Goal: Task Accomplishment & Management: Complete application form

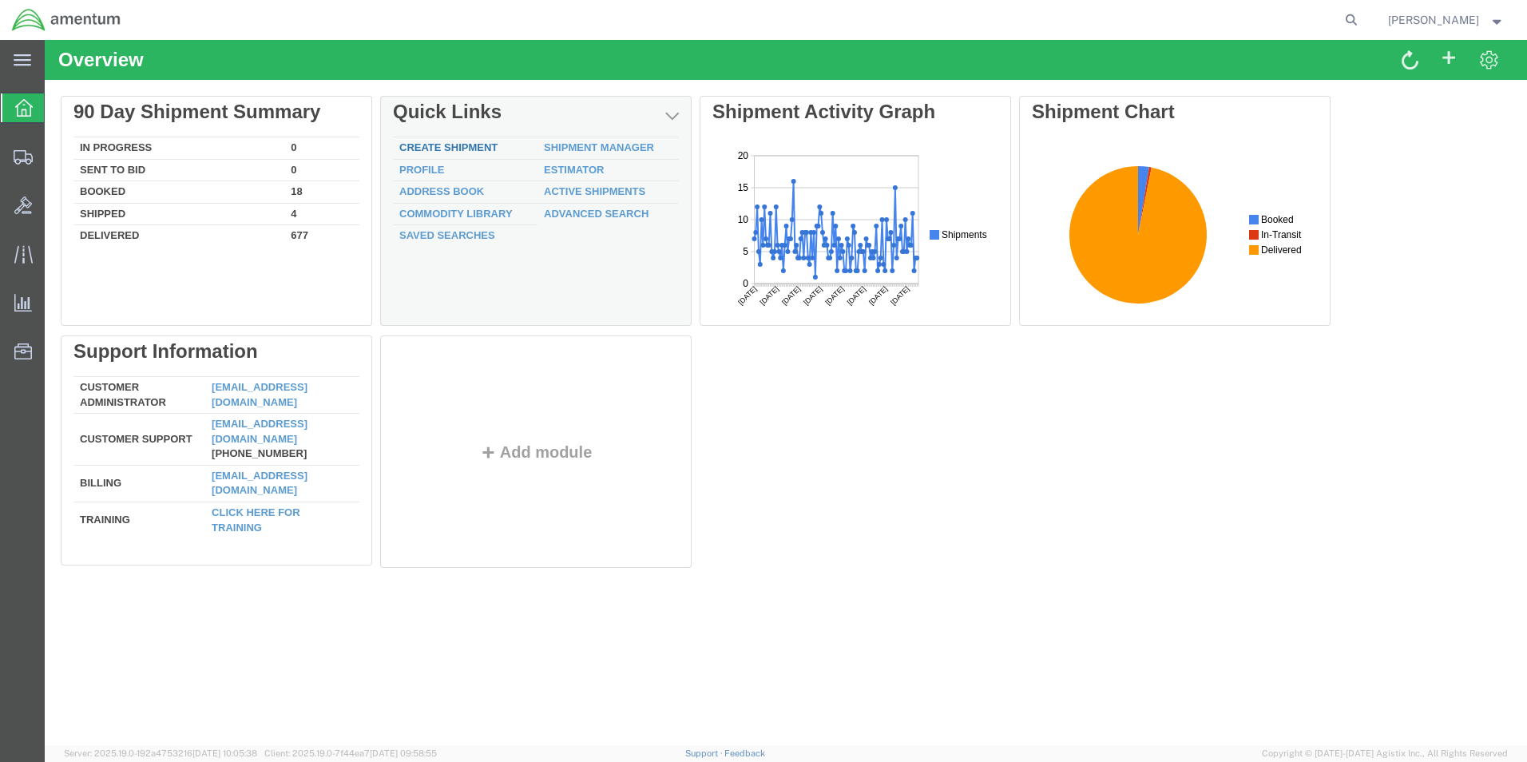
click at [459, 149] on link "Create Shipment" at bounding box center [448, 147] width 98 height 12
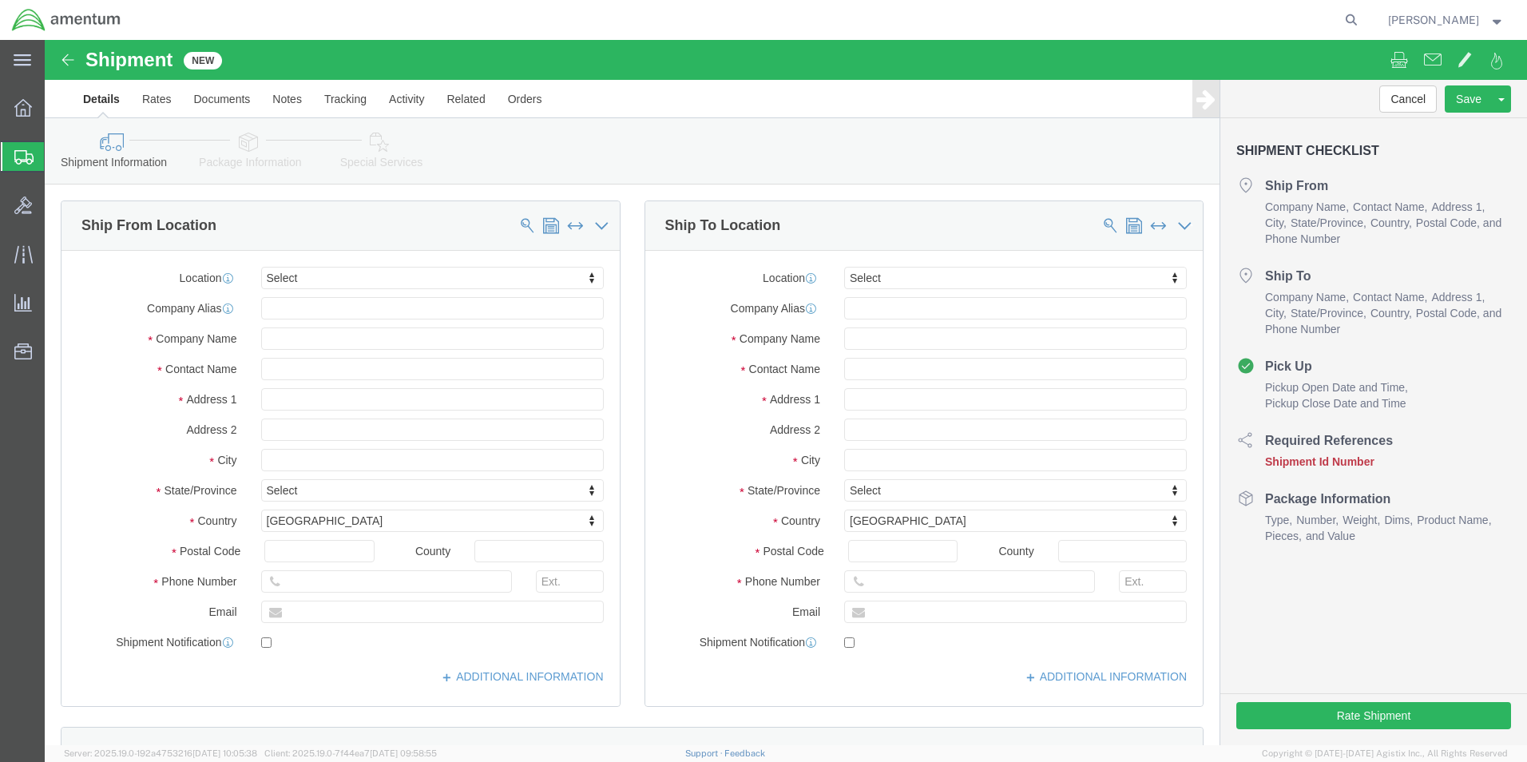
select select
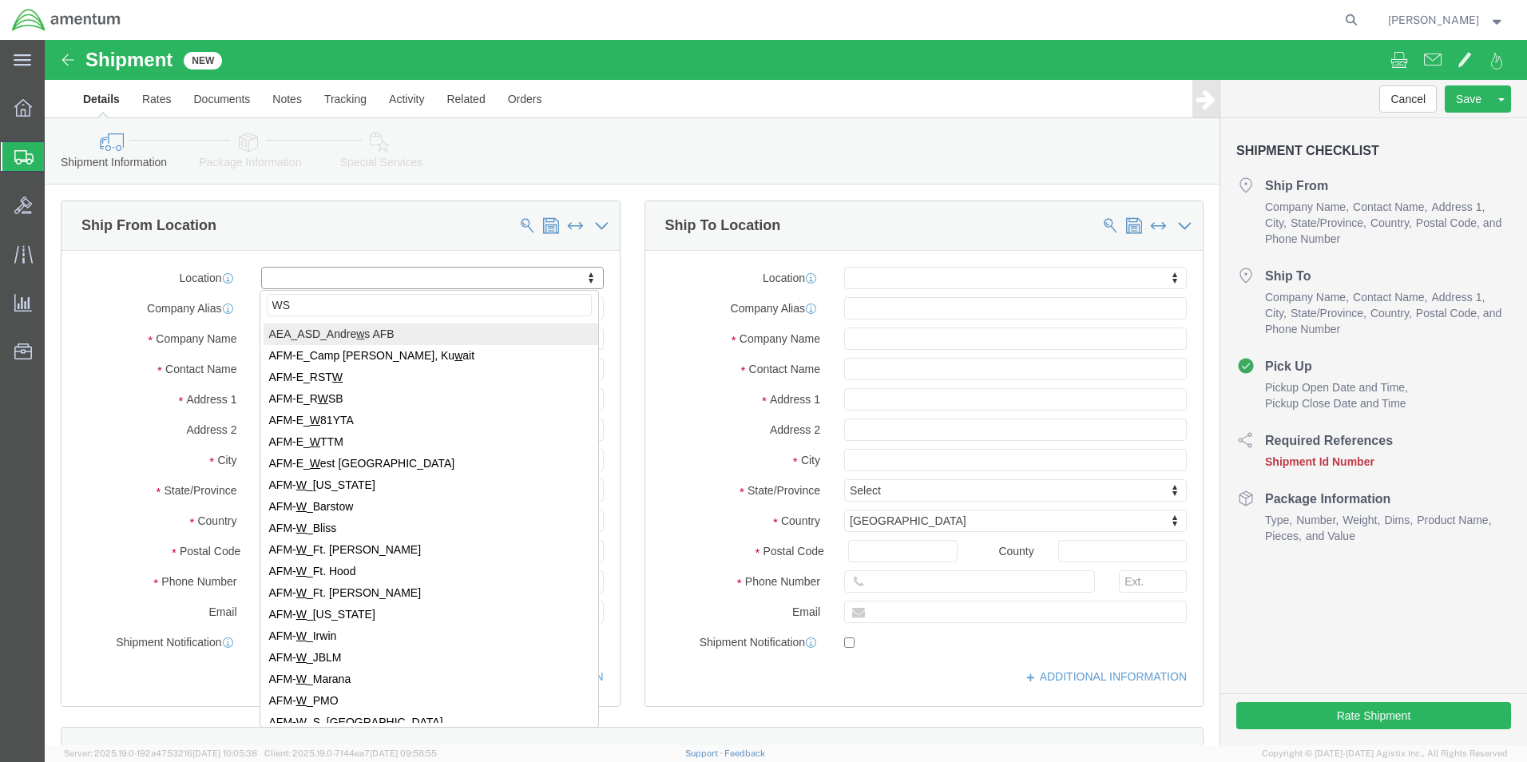
type input "WSA"
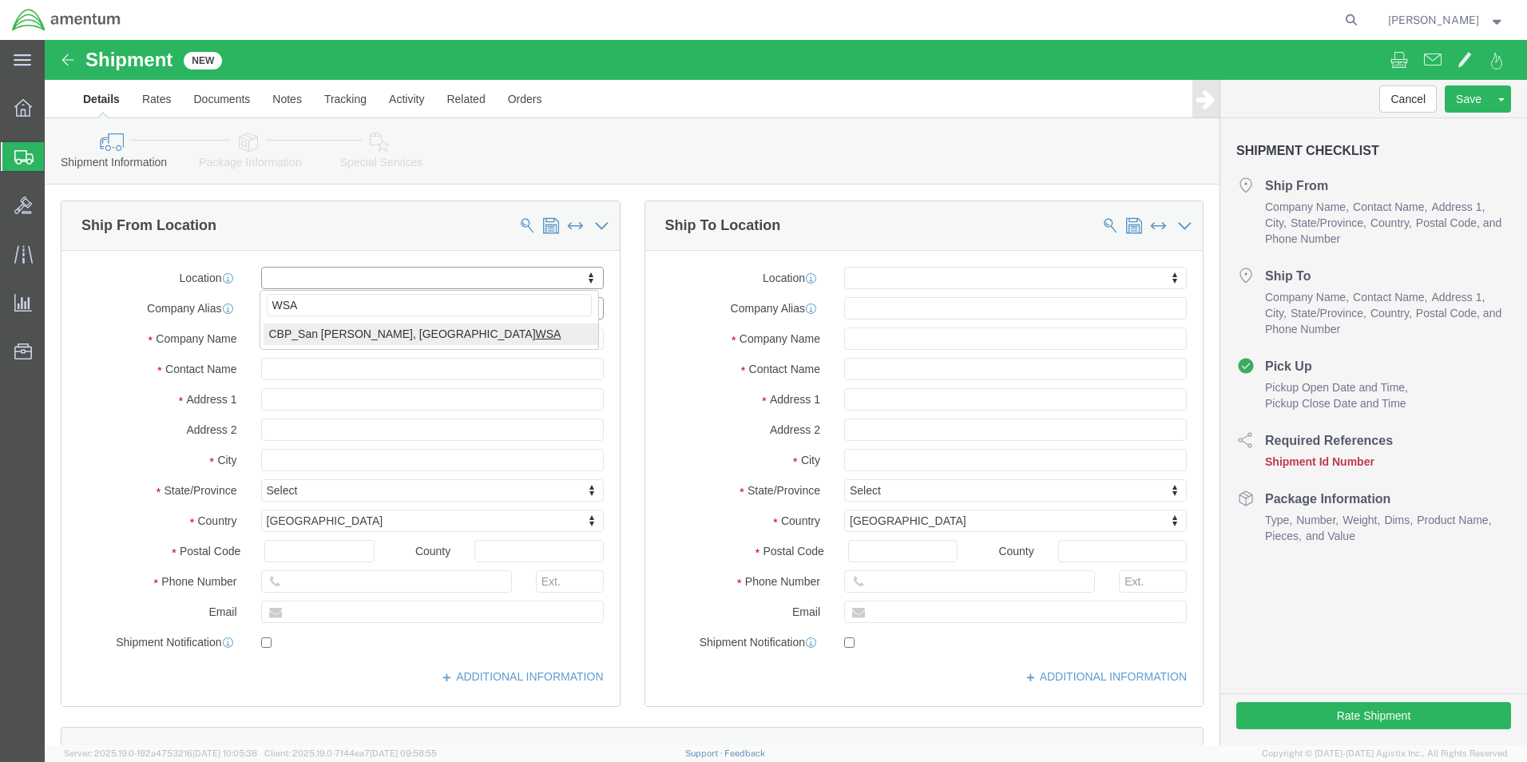
select select "49914"
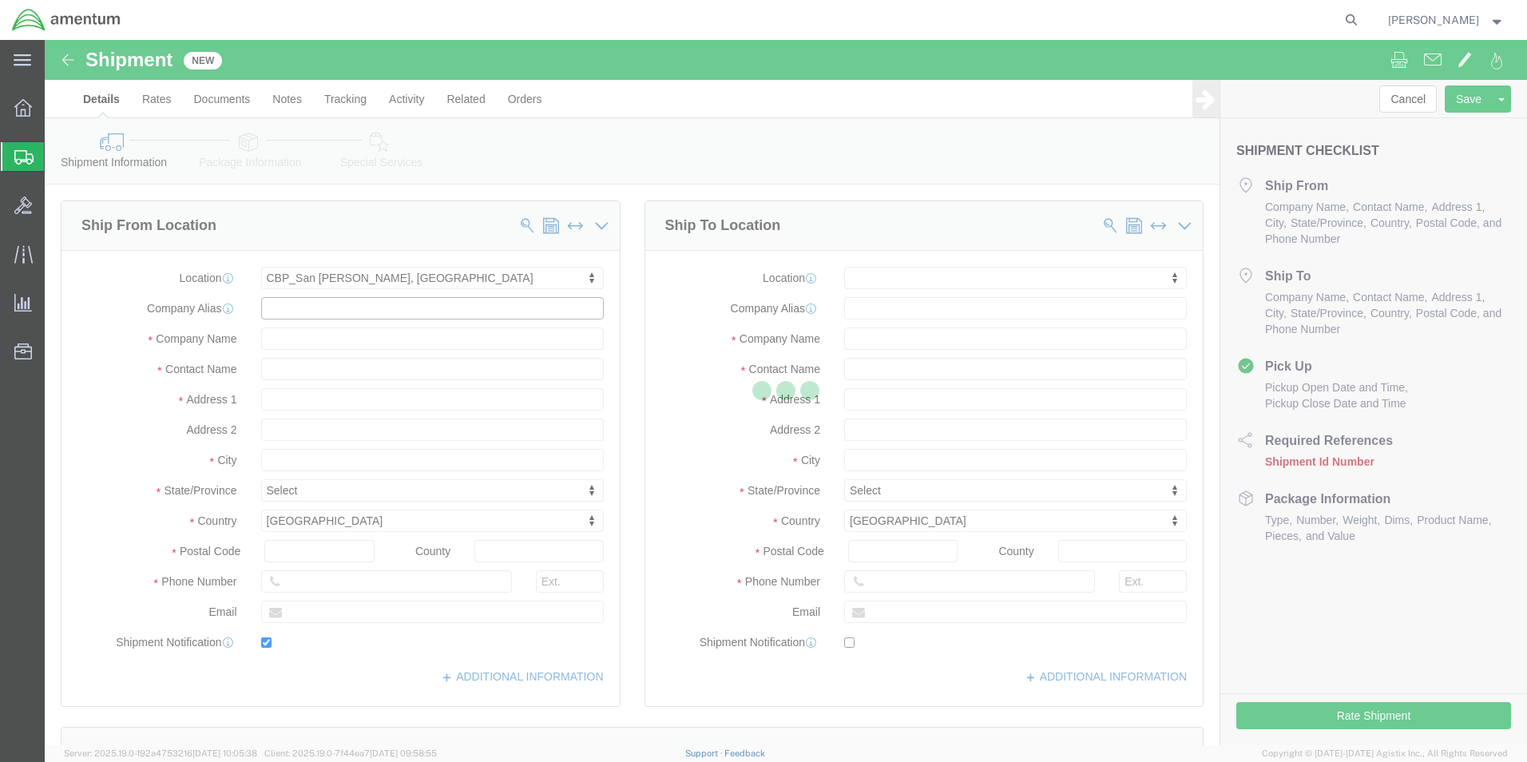
type input "Amentum Services, Inc"
type input "[PERSON_NAME]"
type input "[STREET_ADDRESS]"
type input "San [PERSON_NAME]"
type input "76904"
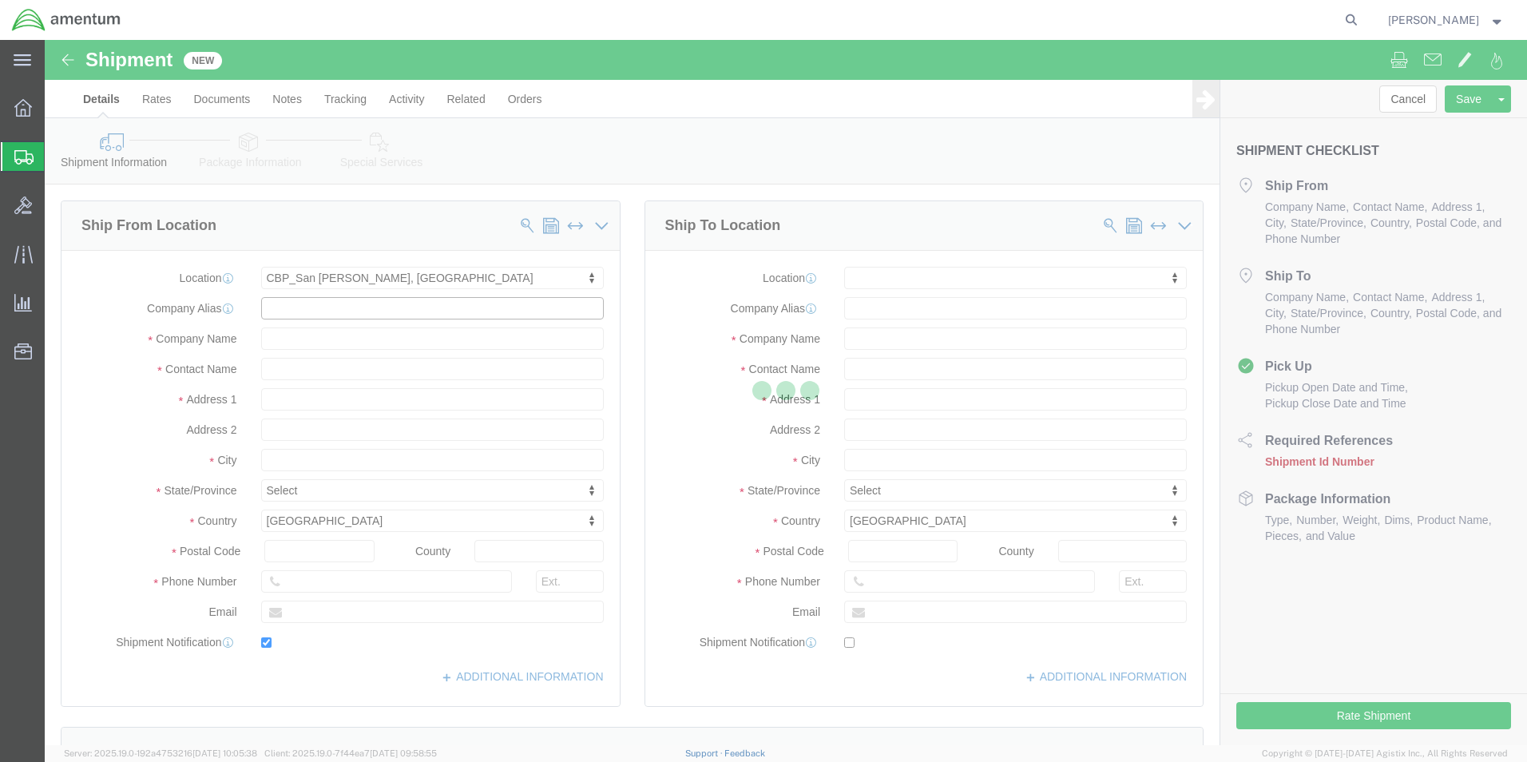
type input "[PHONE_NUMBER]"
type input "[PERSON_NAME][EMAIL_ADDRESS][PERSON_NAME][DOMAIN_NAME]"
checkbox input "true"
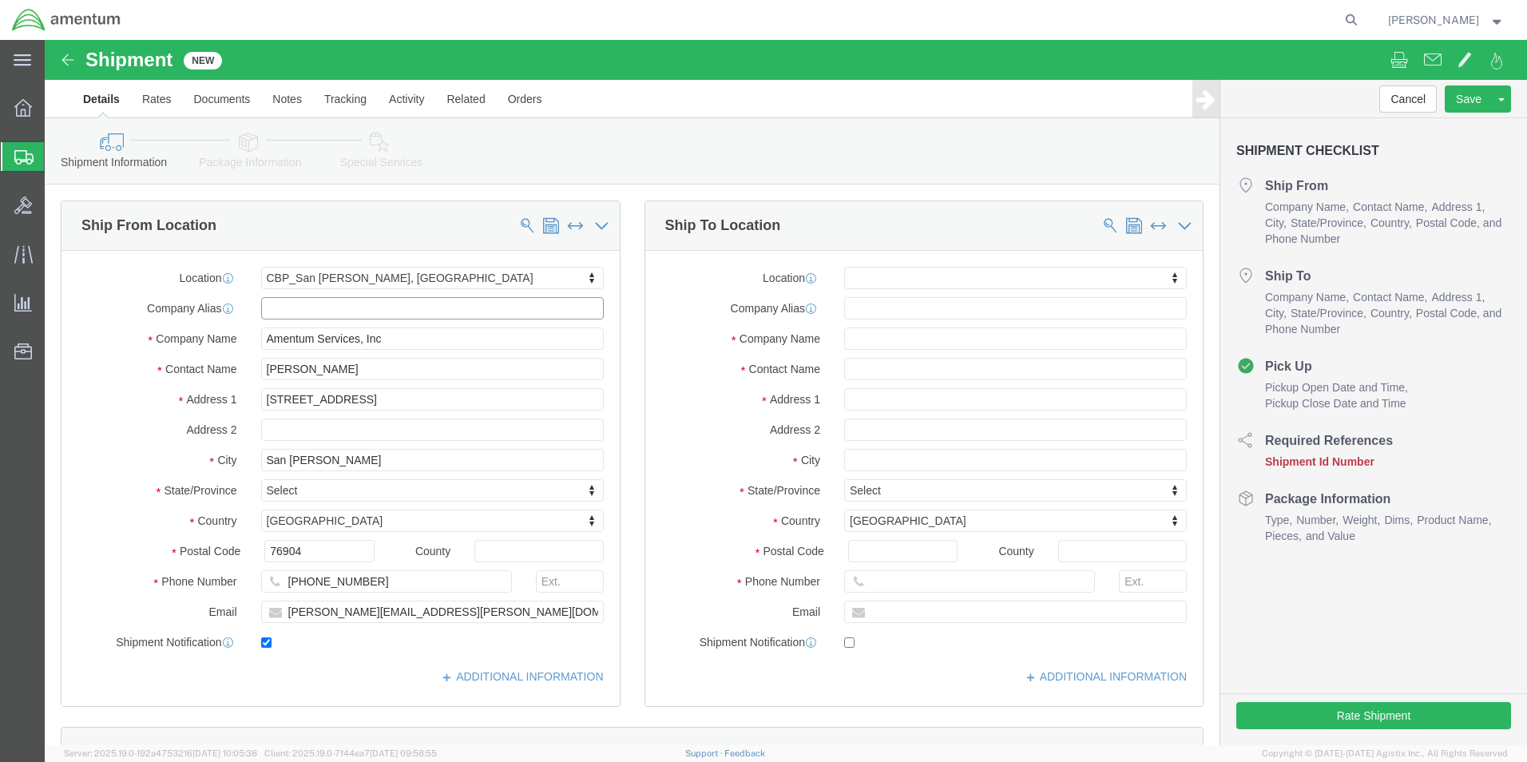
select select "[GEOGRAPHIC_DATA]"
click input "text"
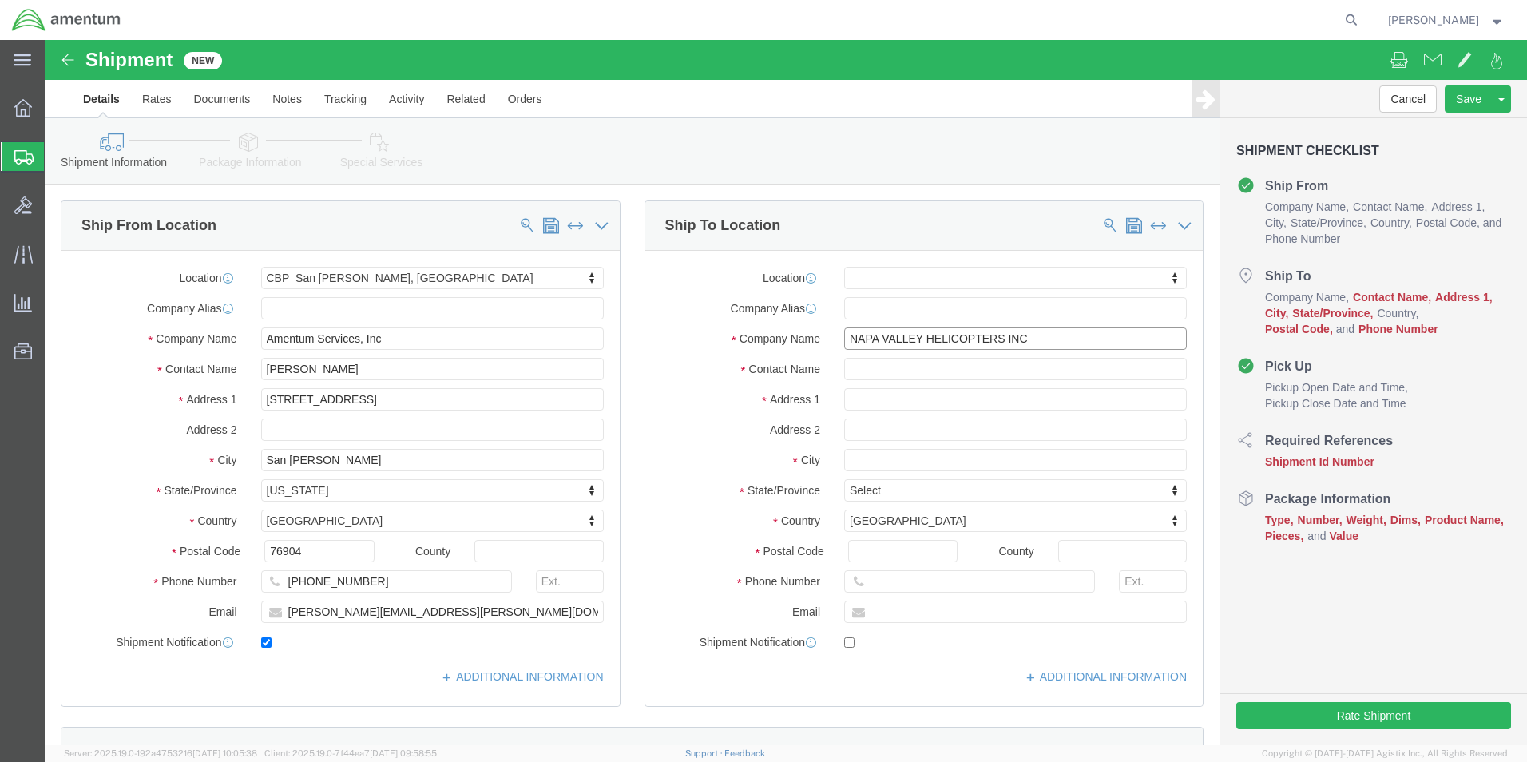
type input "NAPA VALLEY HELICOPTERS INC"
click input "text"
type input "[PERSON_NAME]"
click input "text"
type input "[STREET_ADDRESS]"
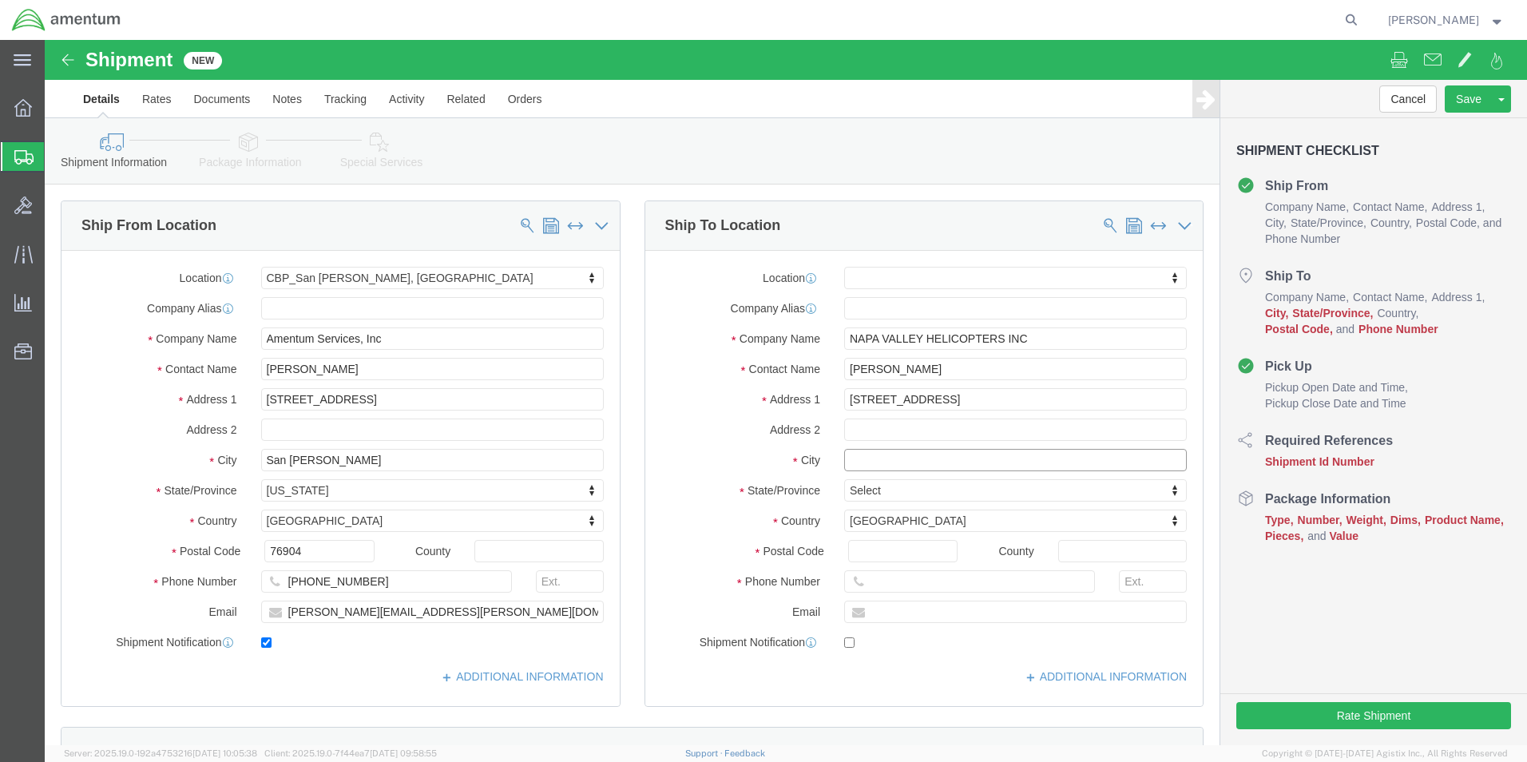
select select
click input "text"
type input "MERIDAN"
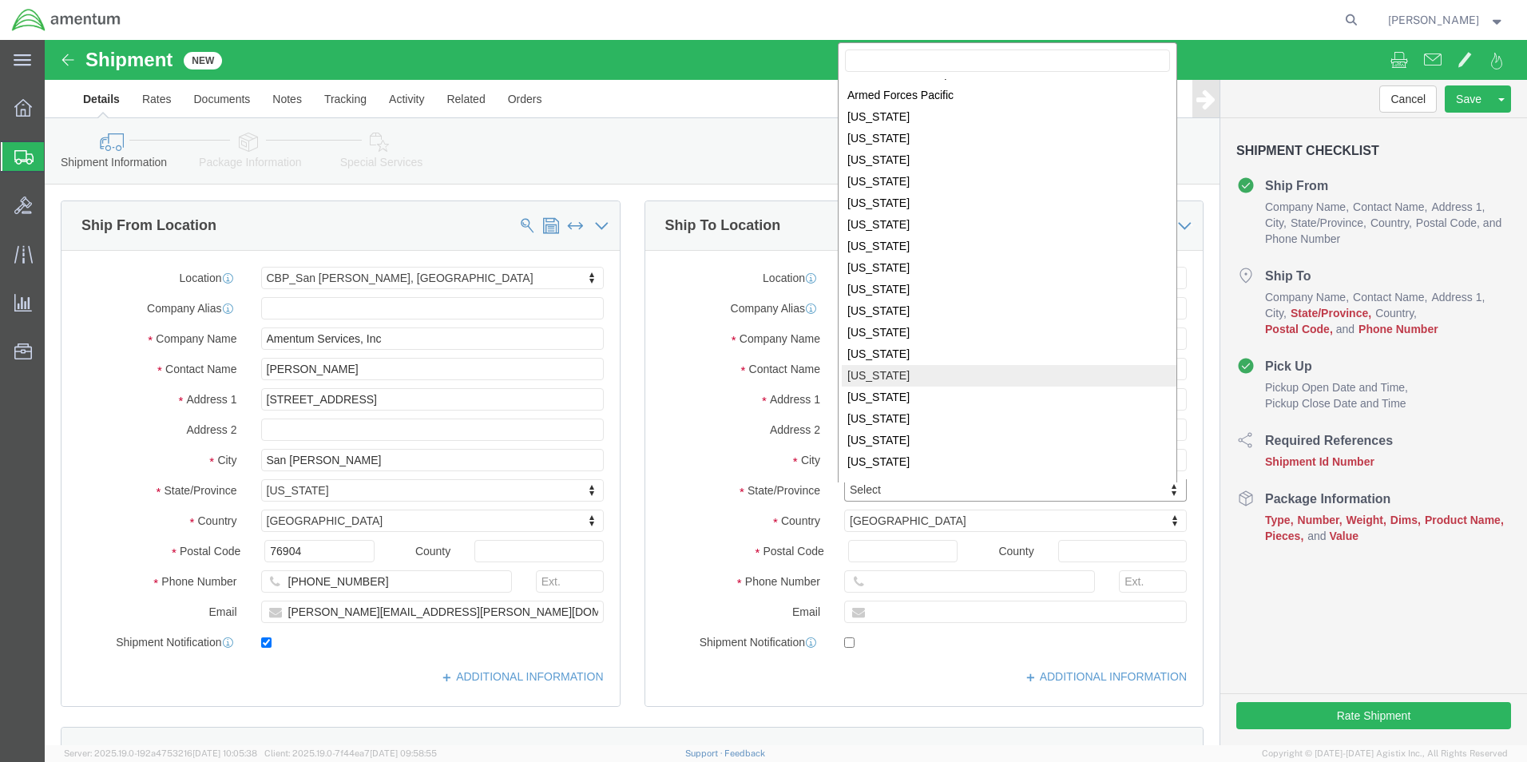
scroll to position [162, 0]
select select
select select "IN"
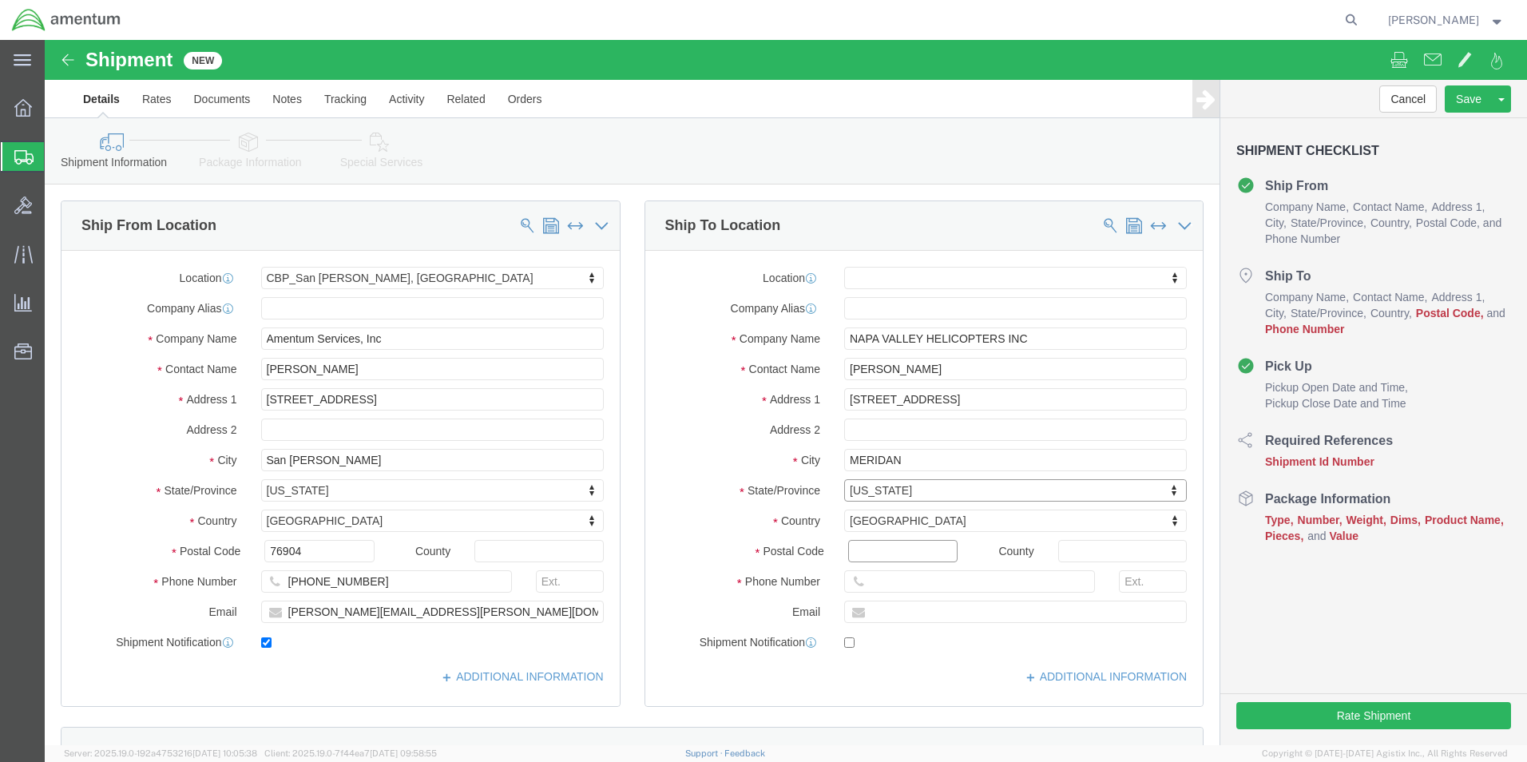
click input "Postal Code"
type input "83642"
select select
click input "text"
click input "2083620851"
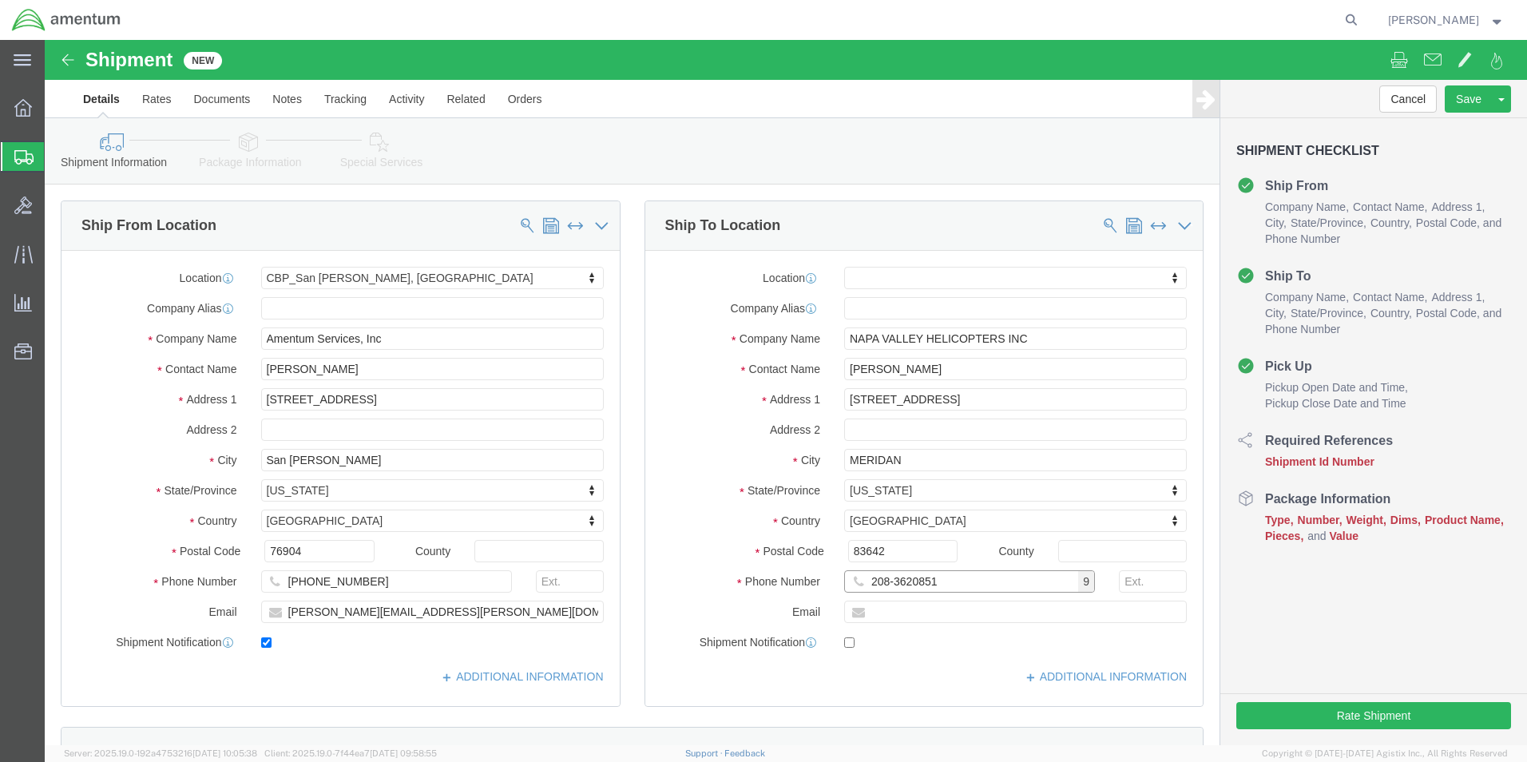
click input "208-3620851"
type input "[PHONE_NUMBER]"
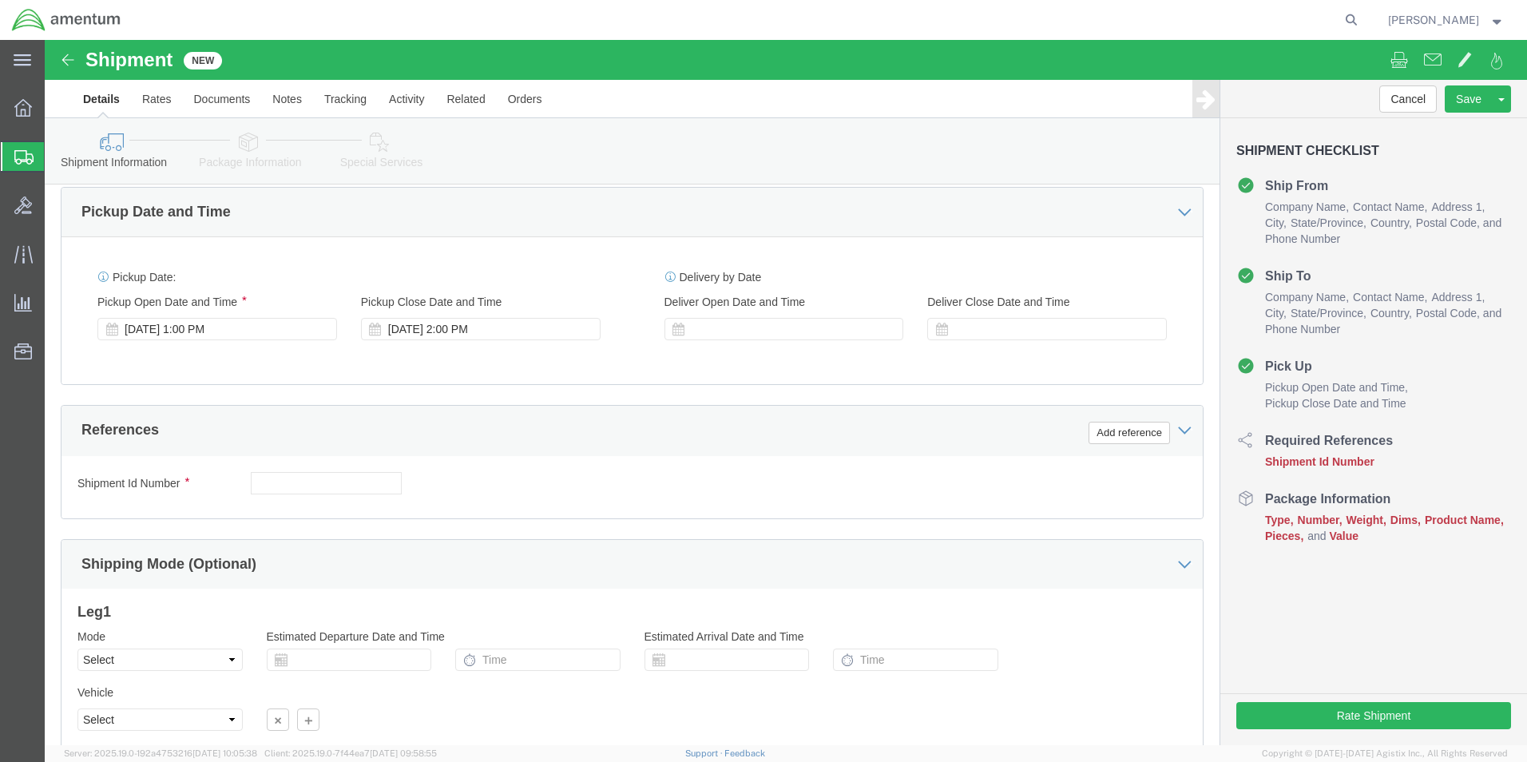
scroll to position [559, 0]
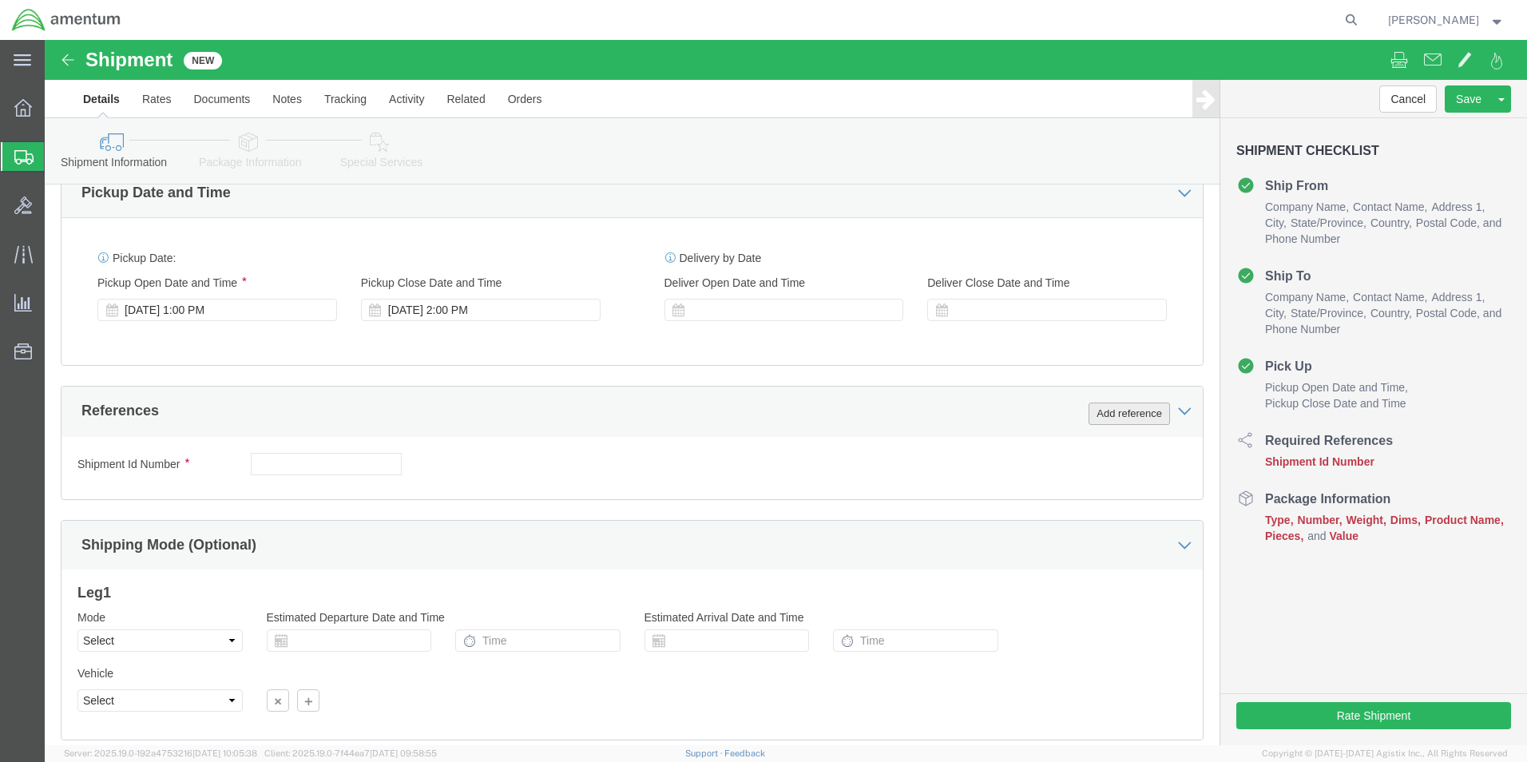
drag, startPoint x: 1086, startPoint y: 373, endPoint x: 848, endPoint y: 409, distance: 240.0
click button "Add reference"
click select "Select Account Type Activity ID Airline Appointment Number ASN Batch Request # …"
select select "CUSTREF"
click select "Select Account Type Activity ID Airline Appointment Number ASN Batch Request # …"
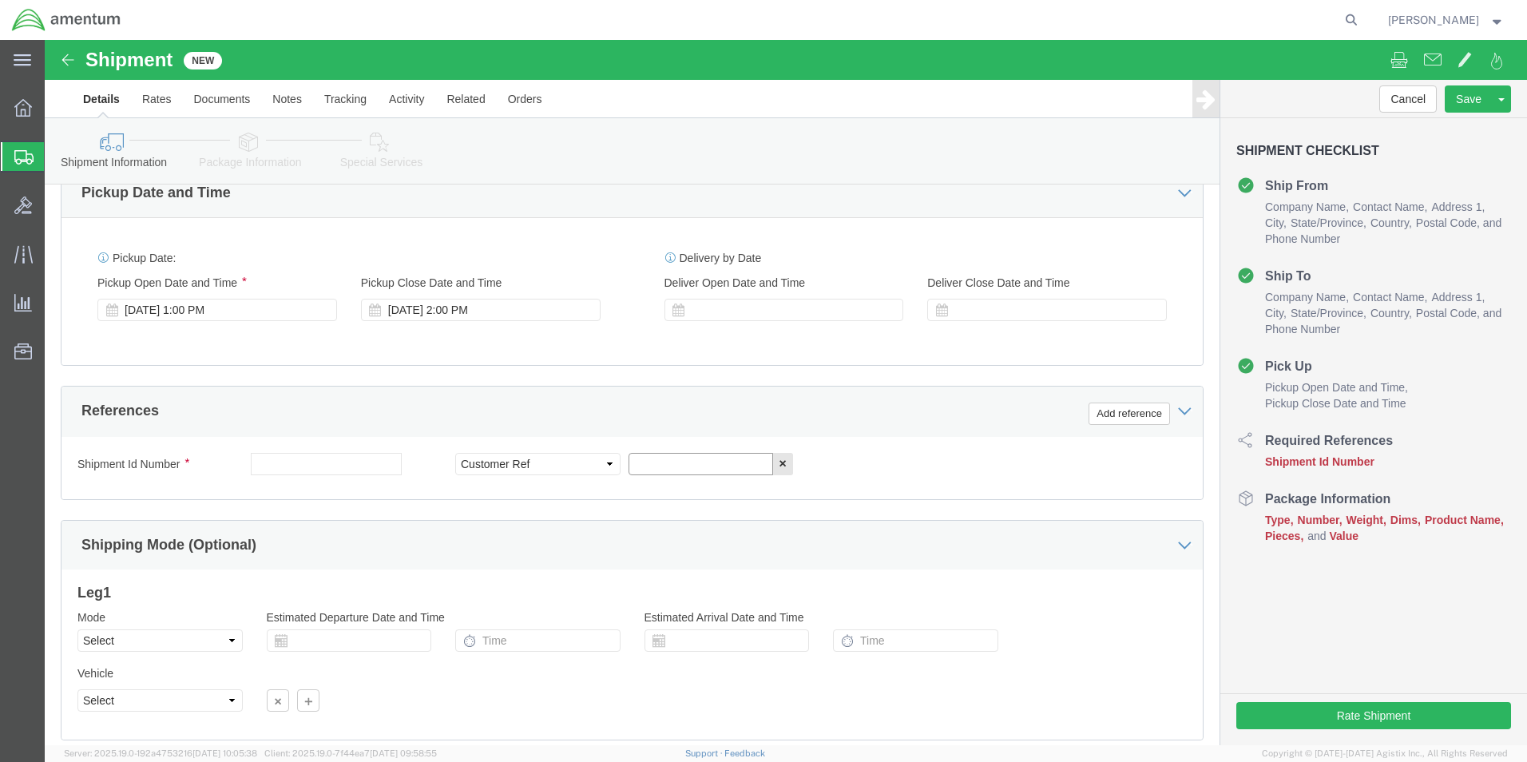
click input "text"
type input "REPAIR PO CBP0043918"
click button "Add reference"
click select "Select Account Type Activity ID Airline Appointment Number ASN Batch Request # …"
select select "DEPT"
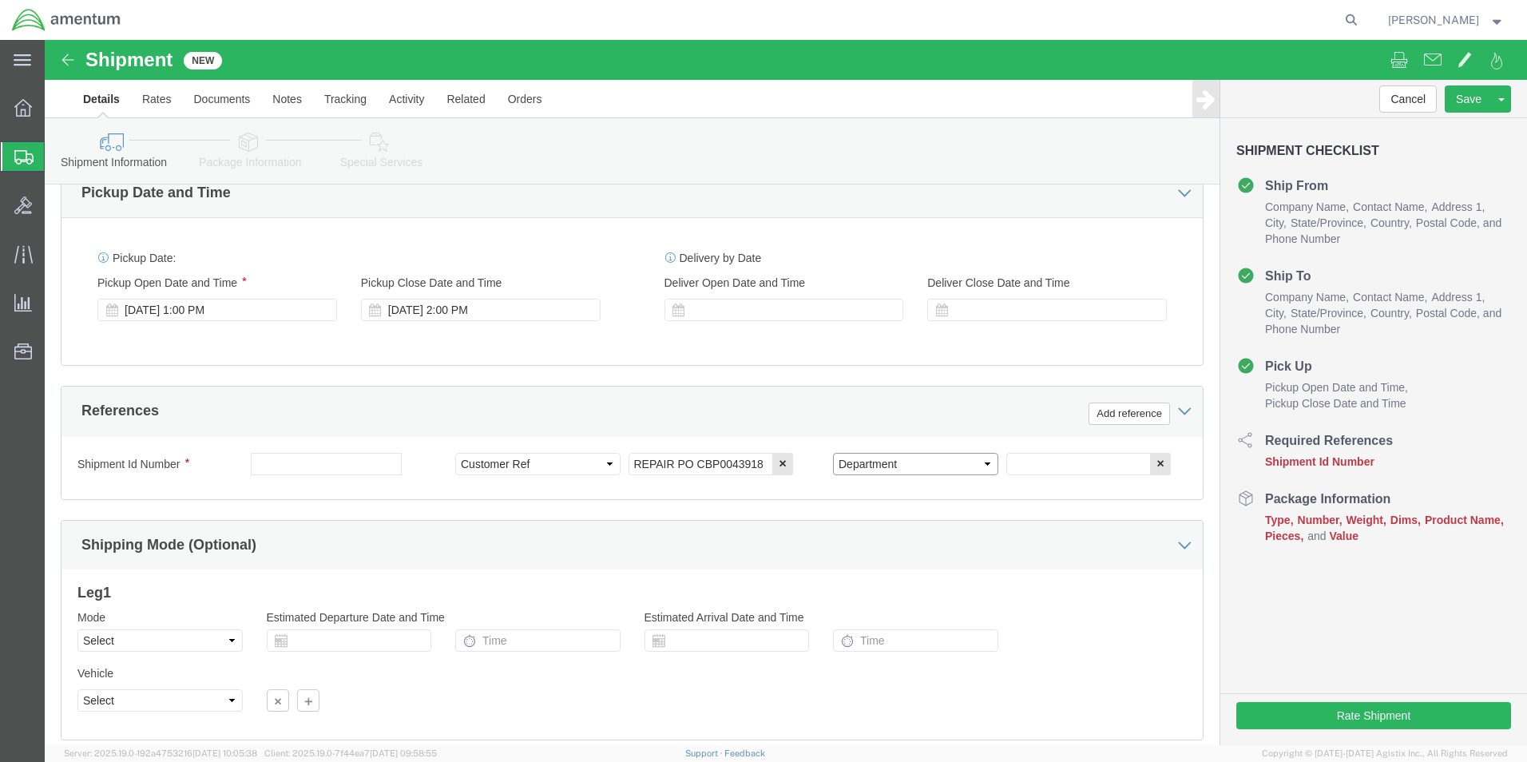
click select "Select Account Type Activity ID Airline Appointment Number ASN Batch Request # …"
click input "text"
type input "CBP"
drag, startPoint x: 1080, startPoint y: 368, endPoint x: 867, endPoint y: 425, distance: 220.7
click button "Add reference"
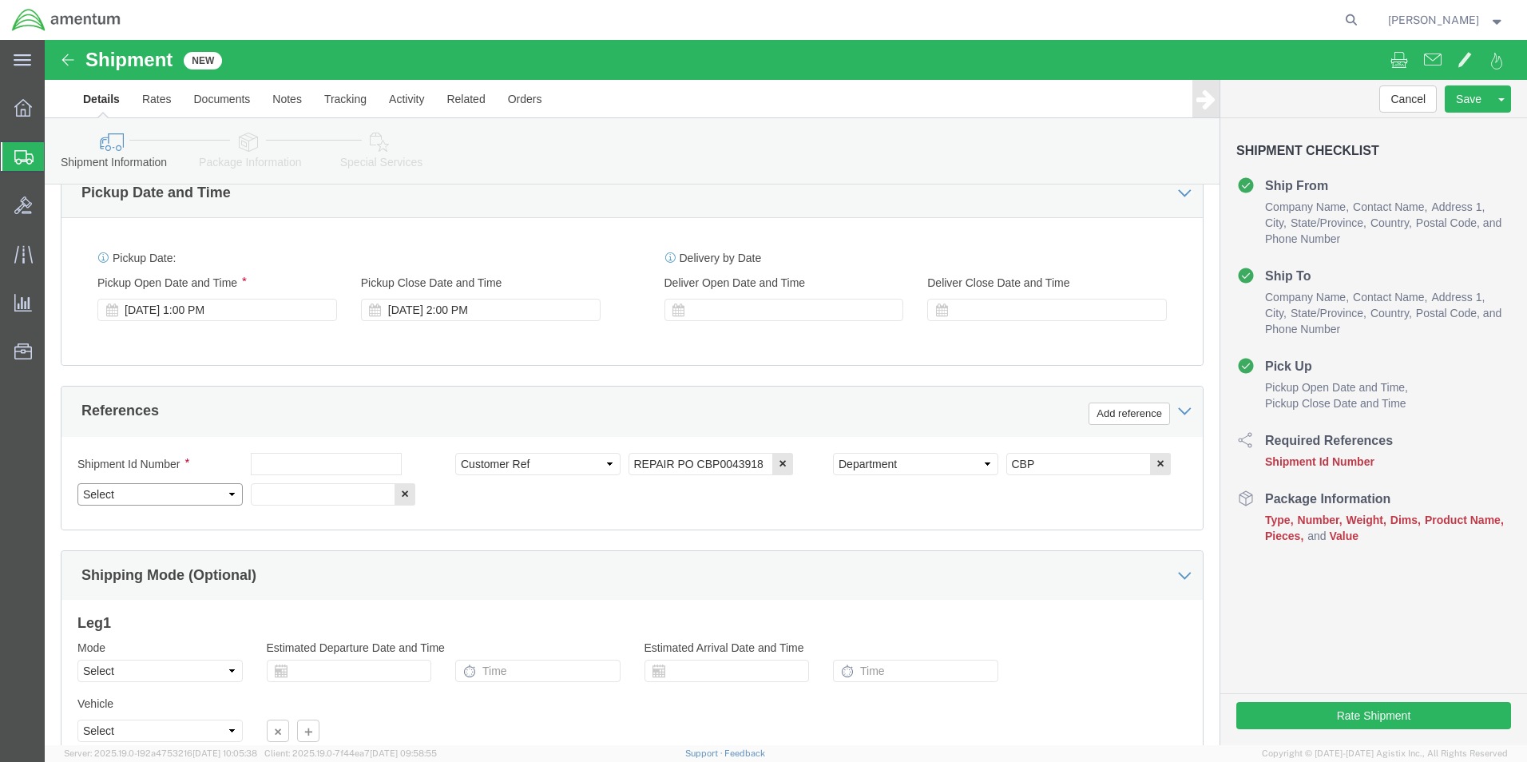
click select "Select Account Type Activity ID Airline Appointment Number ASN Batch Request # …"
select select "PROJNUM"
click select "Select Account Type Activity ID Airline Appointment Number ASN Batch Request # …"
click input "text"
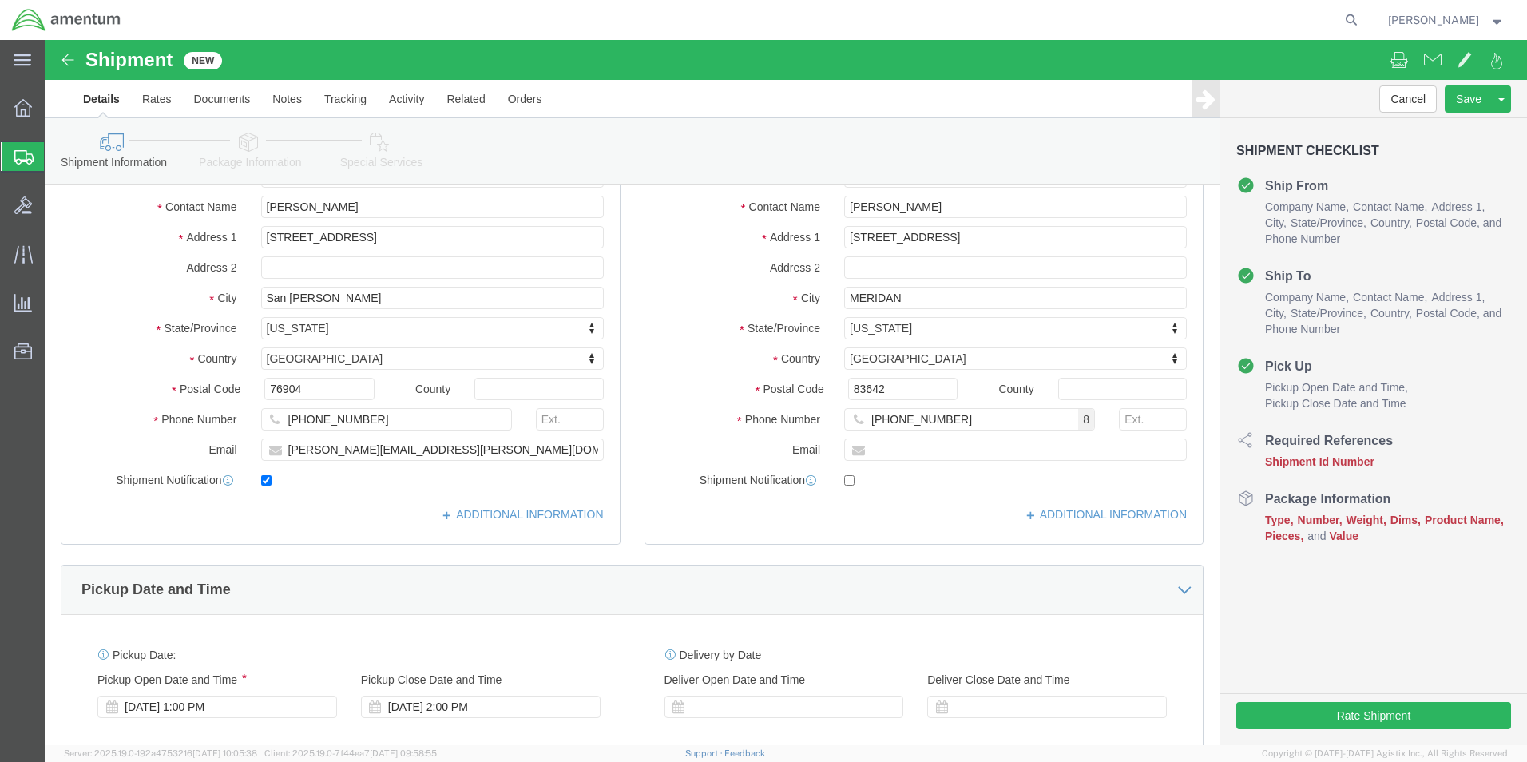
scroll to position [160, 0]
type input "6118.03.03.2219.000.WSA.0000"
click input "text"
type input "[PERSON_NAME]"
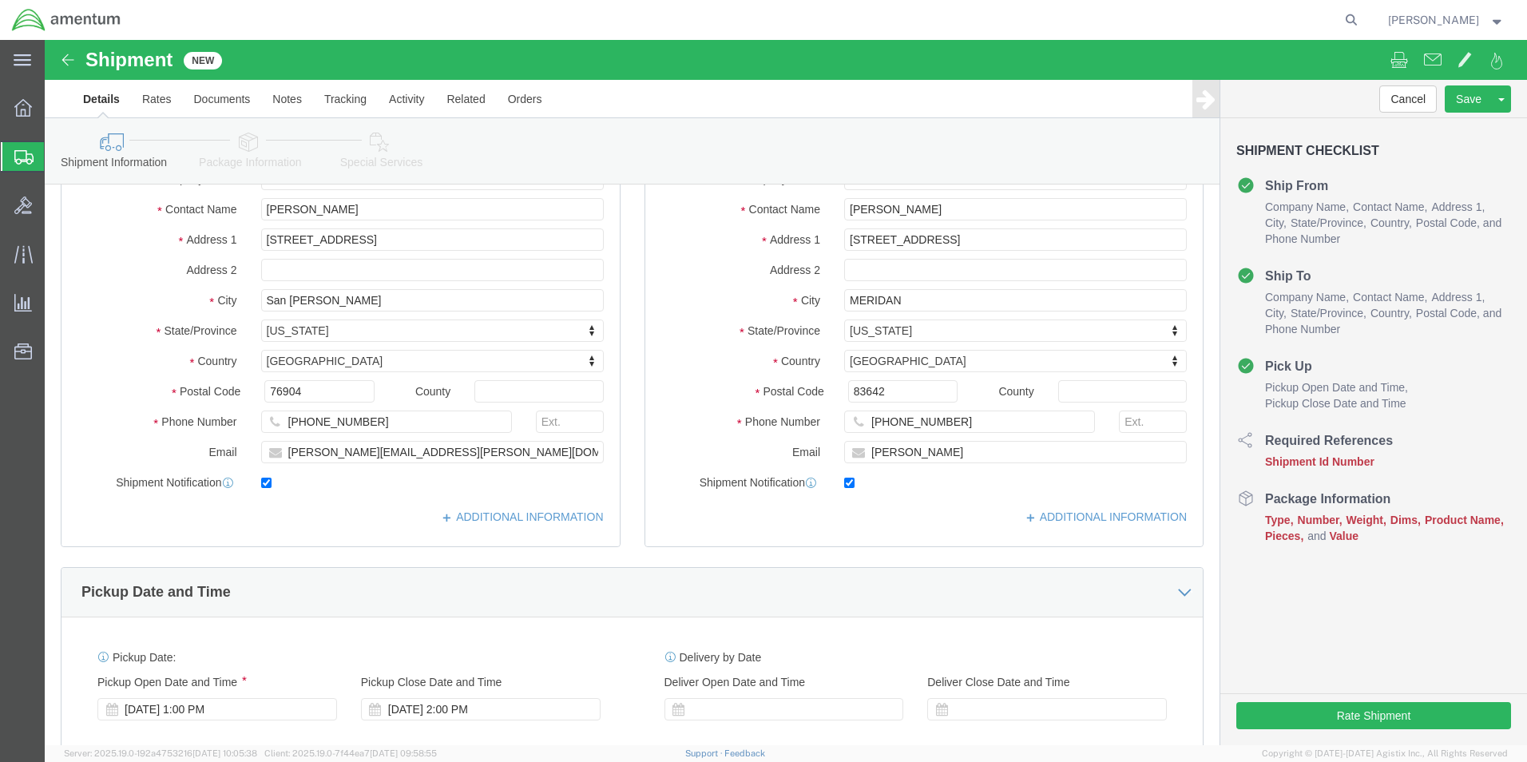
checkbox input "true"
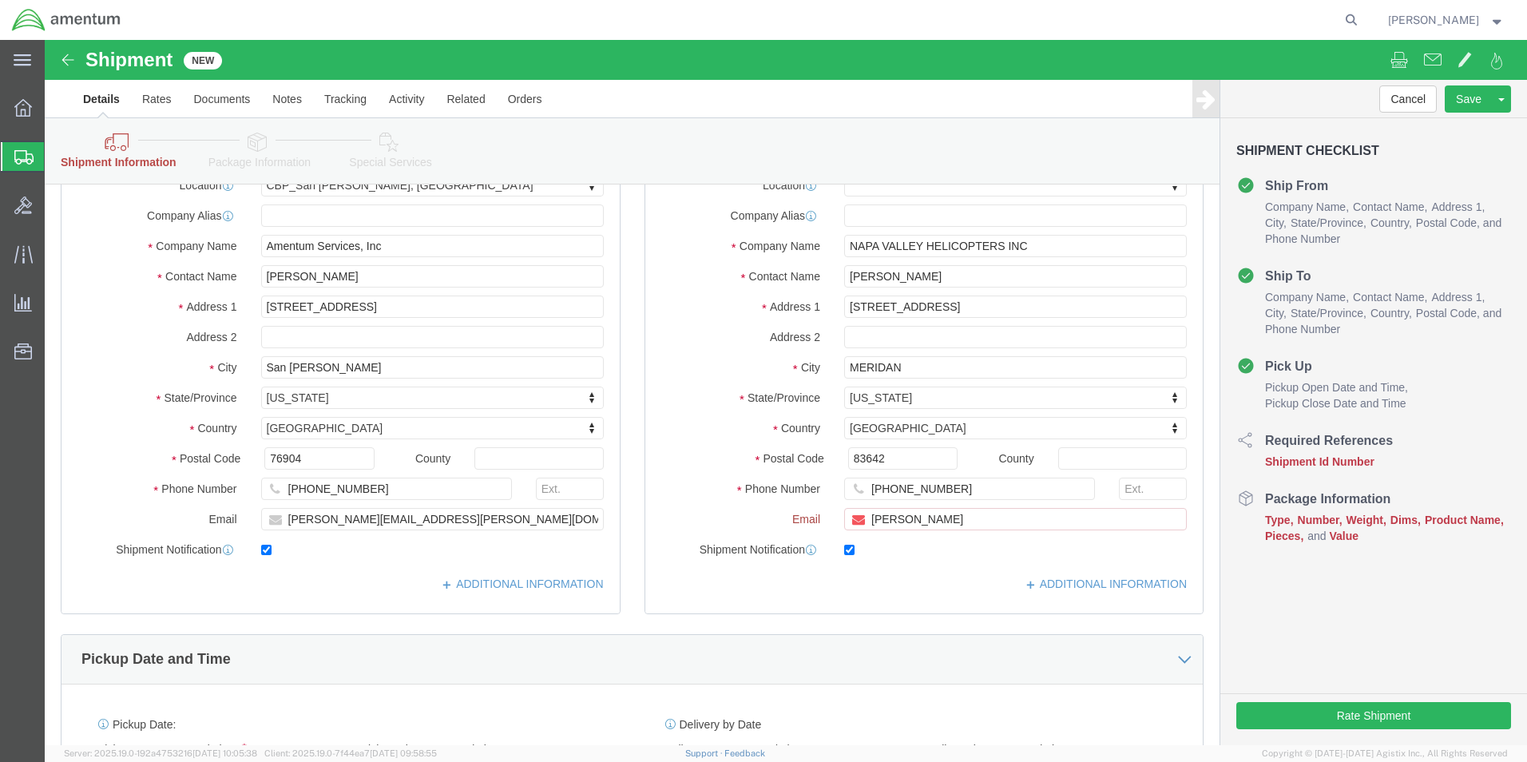
scroll to position [227, 0]
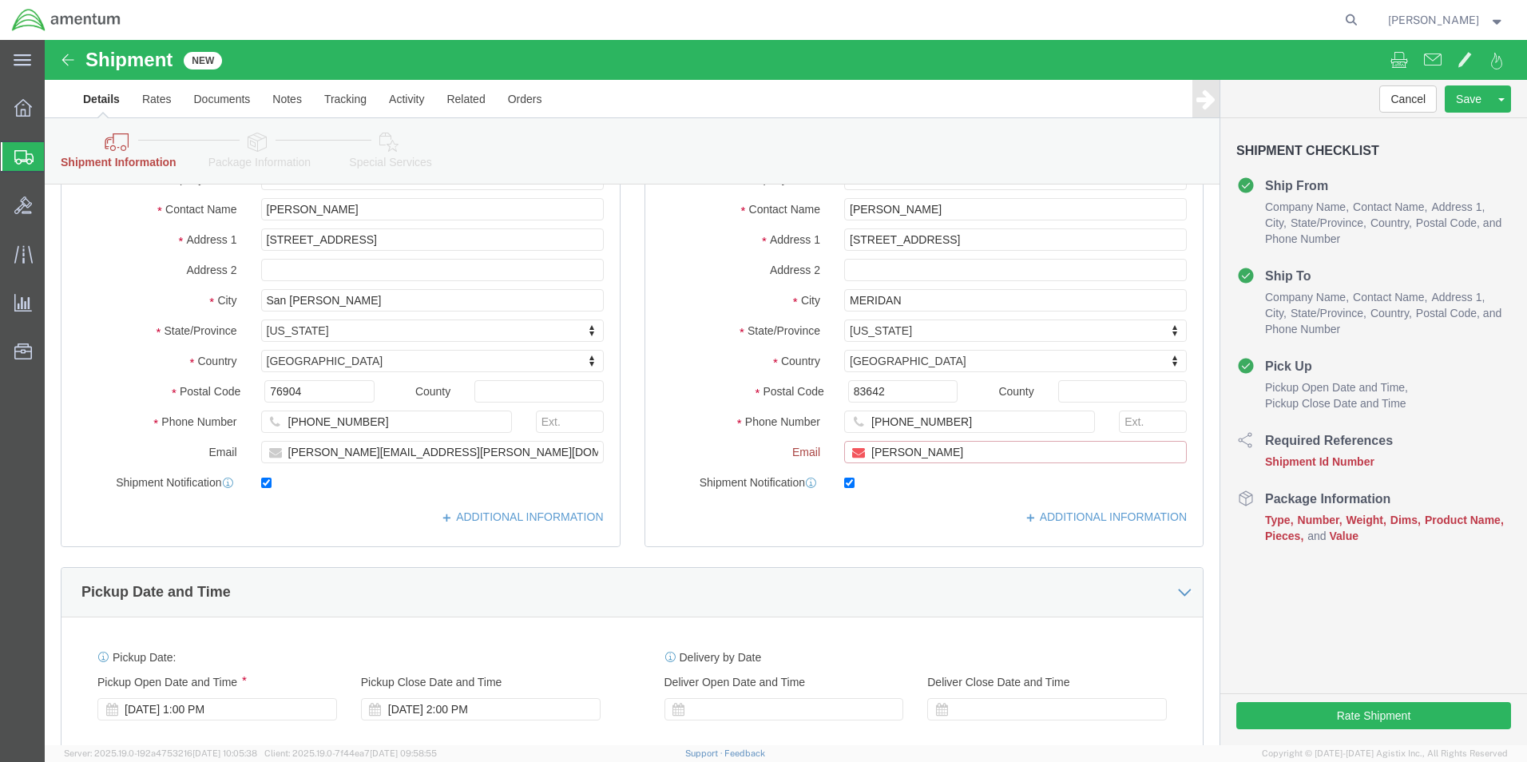
click input "[PERSON_NAME]"
type input "J"
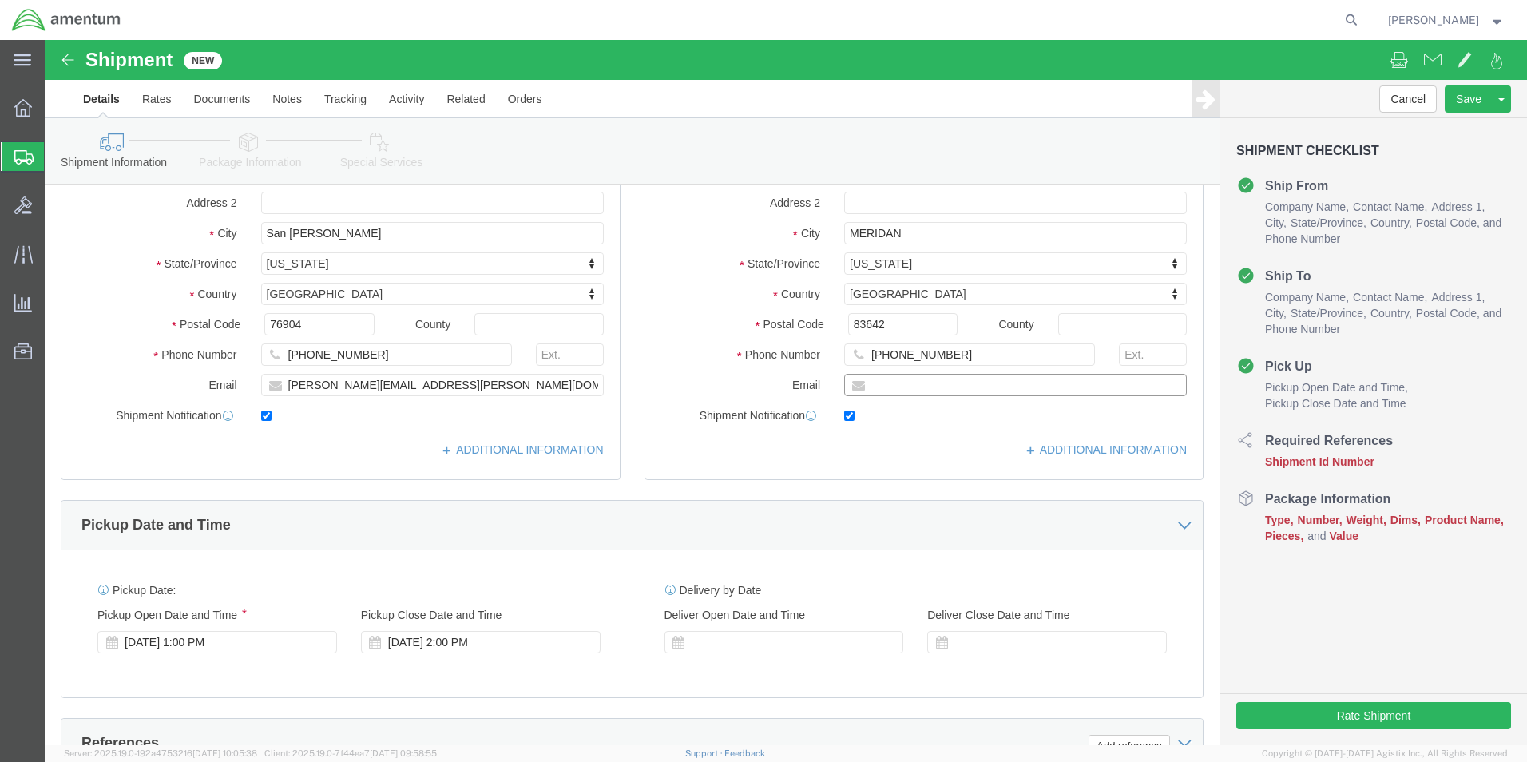
scroll to position [160, 0]
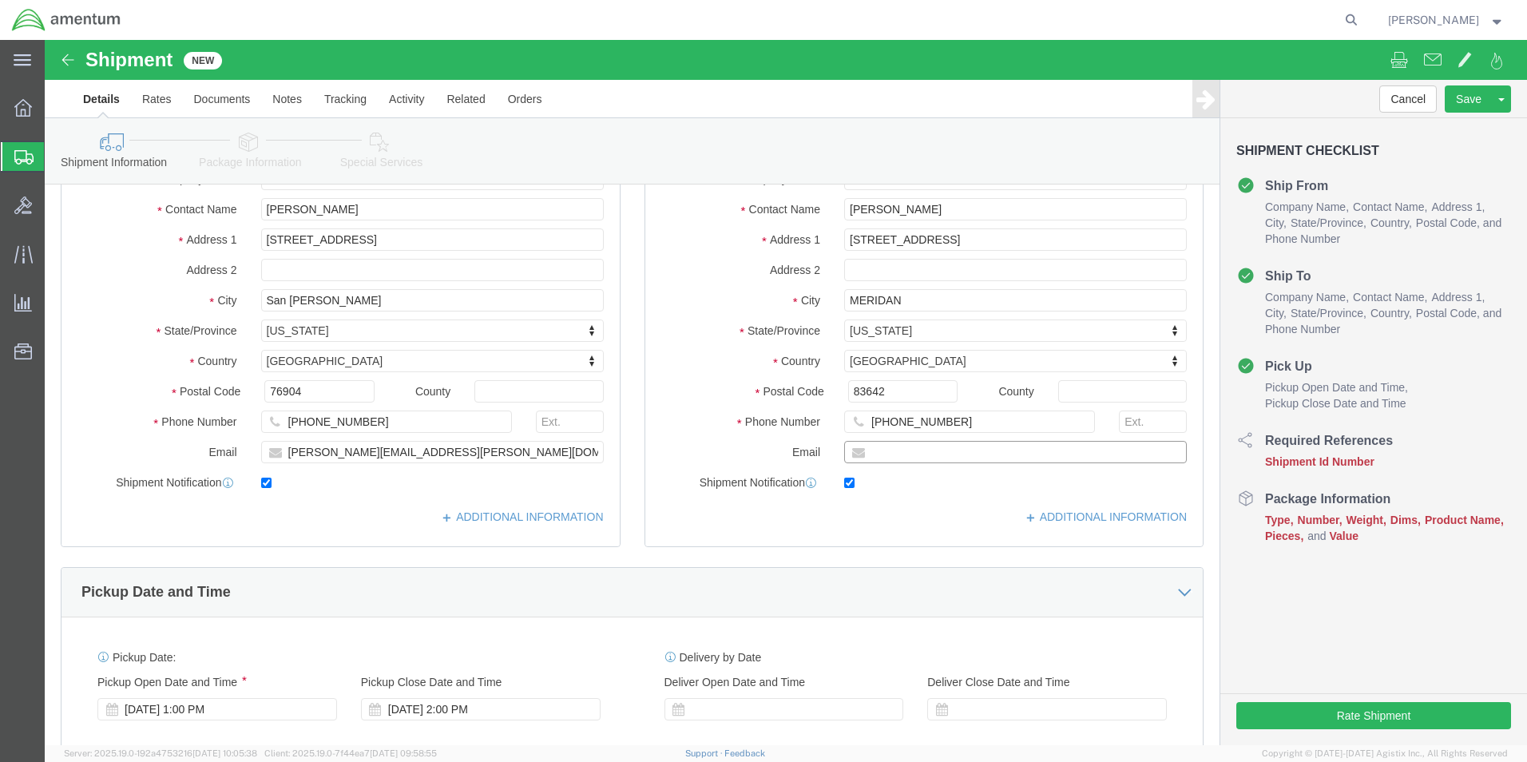
paste input "[PERSON_NAME][EMAIL_ADDRESS][PERSON_NAME][DOMAIN_NAME] [STREET_ADDRESS]"
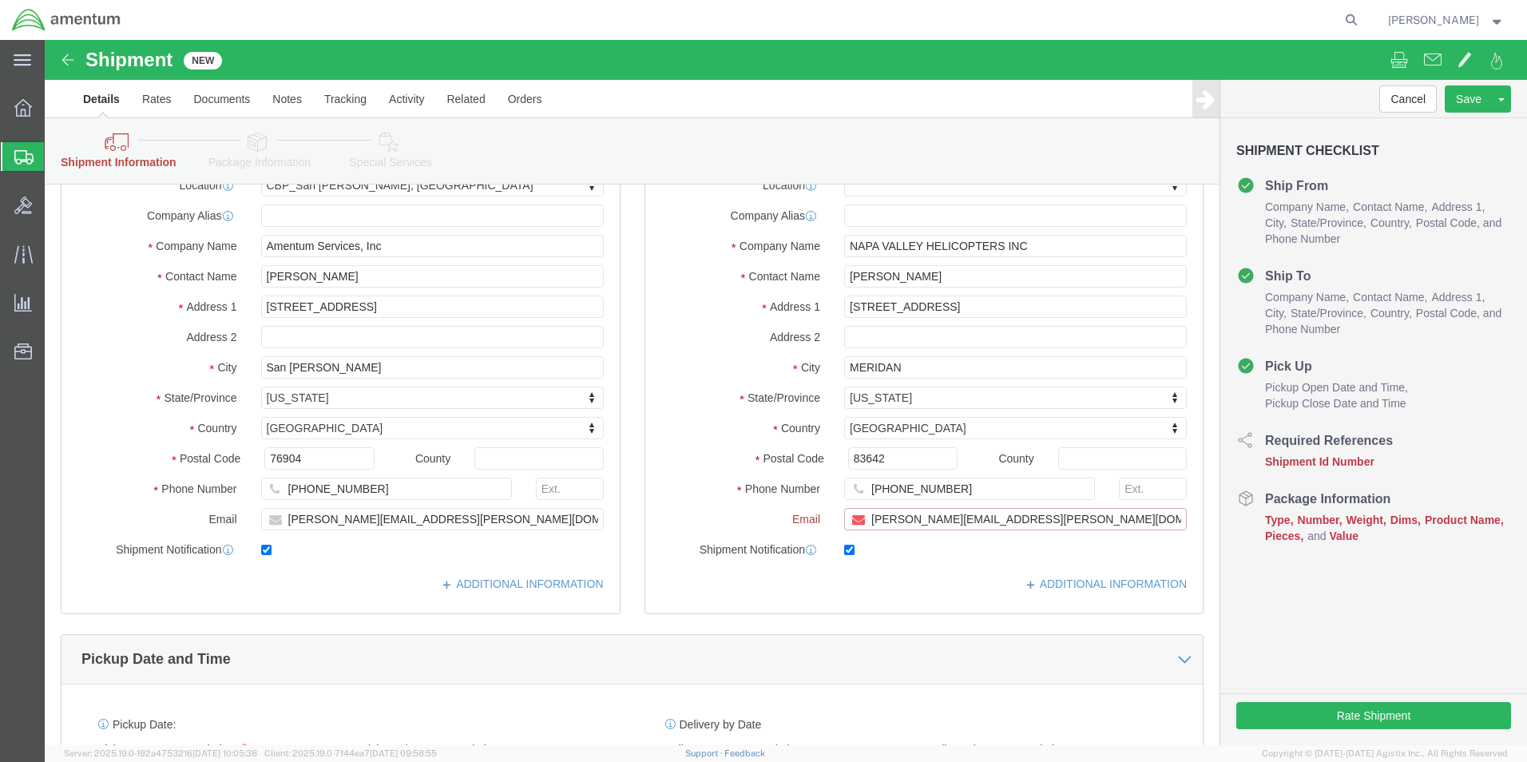
scroll to position [227, 0]
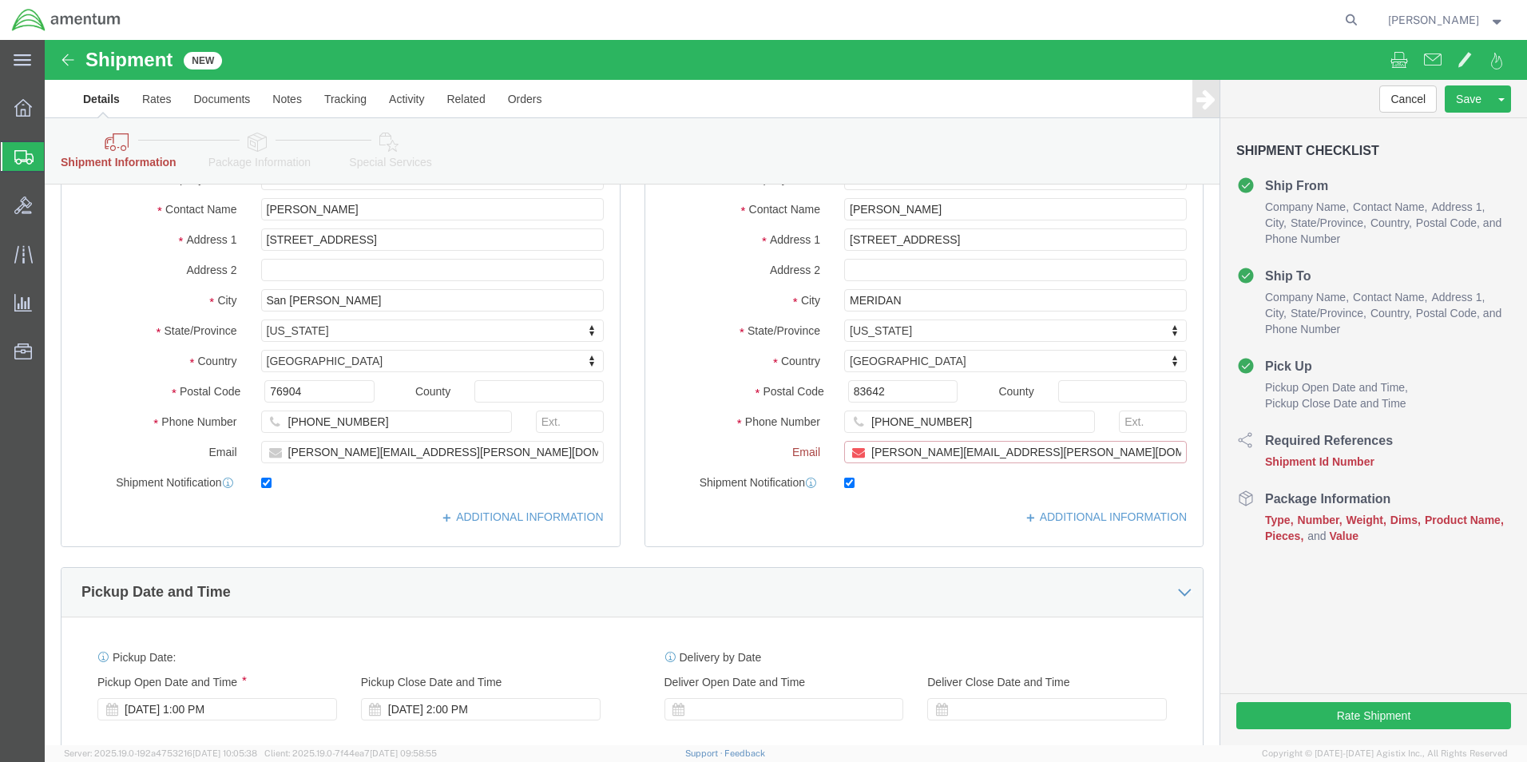
click input "[PERSON_NAME][EMAIL_ADDRESS][PERSON_NAME][DOMAIN_NAME] [STREET_ADDRESS]"
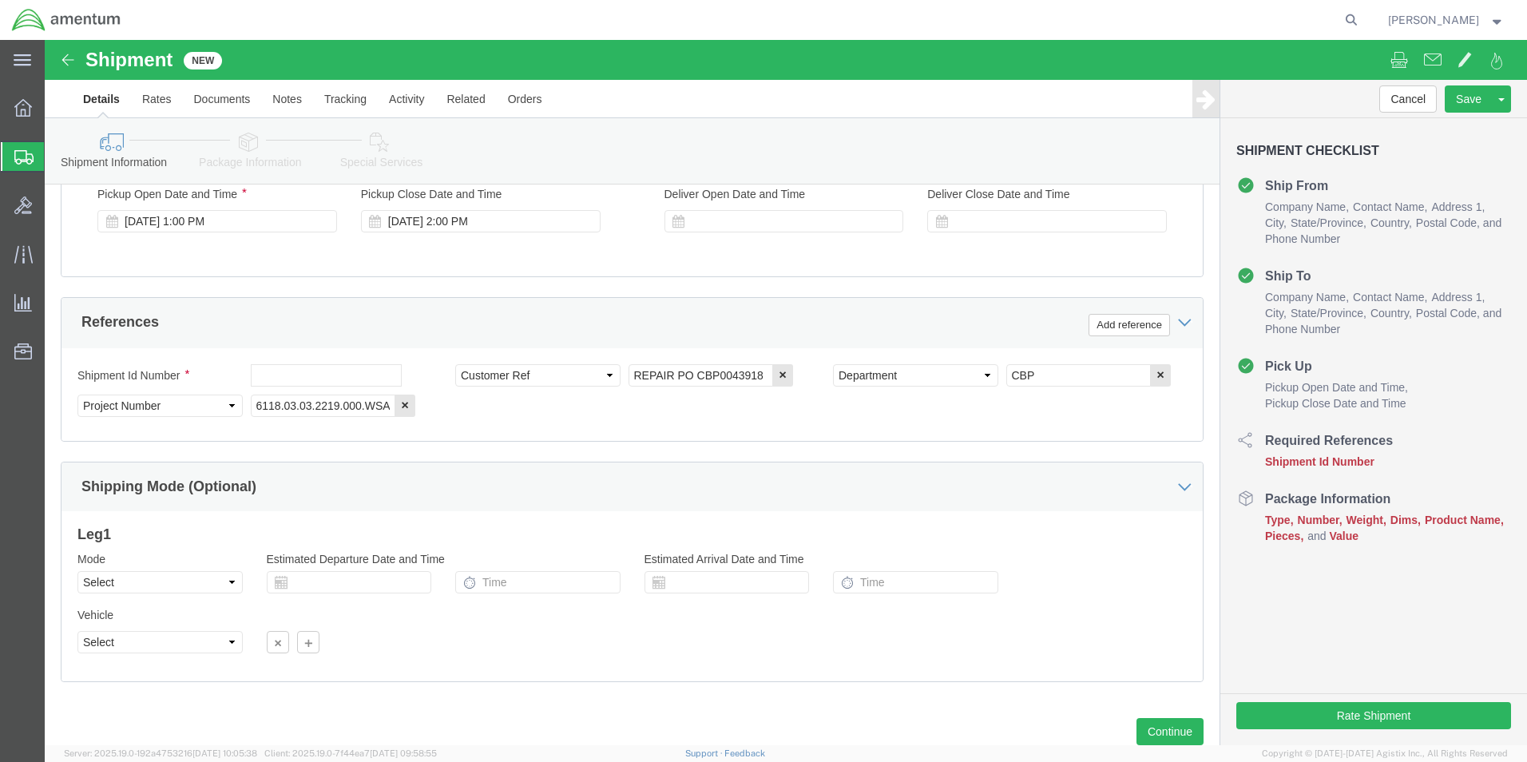
scroll to position [697, 0]
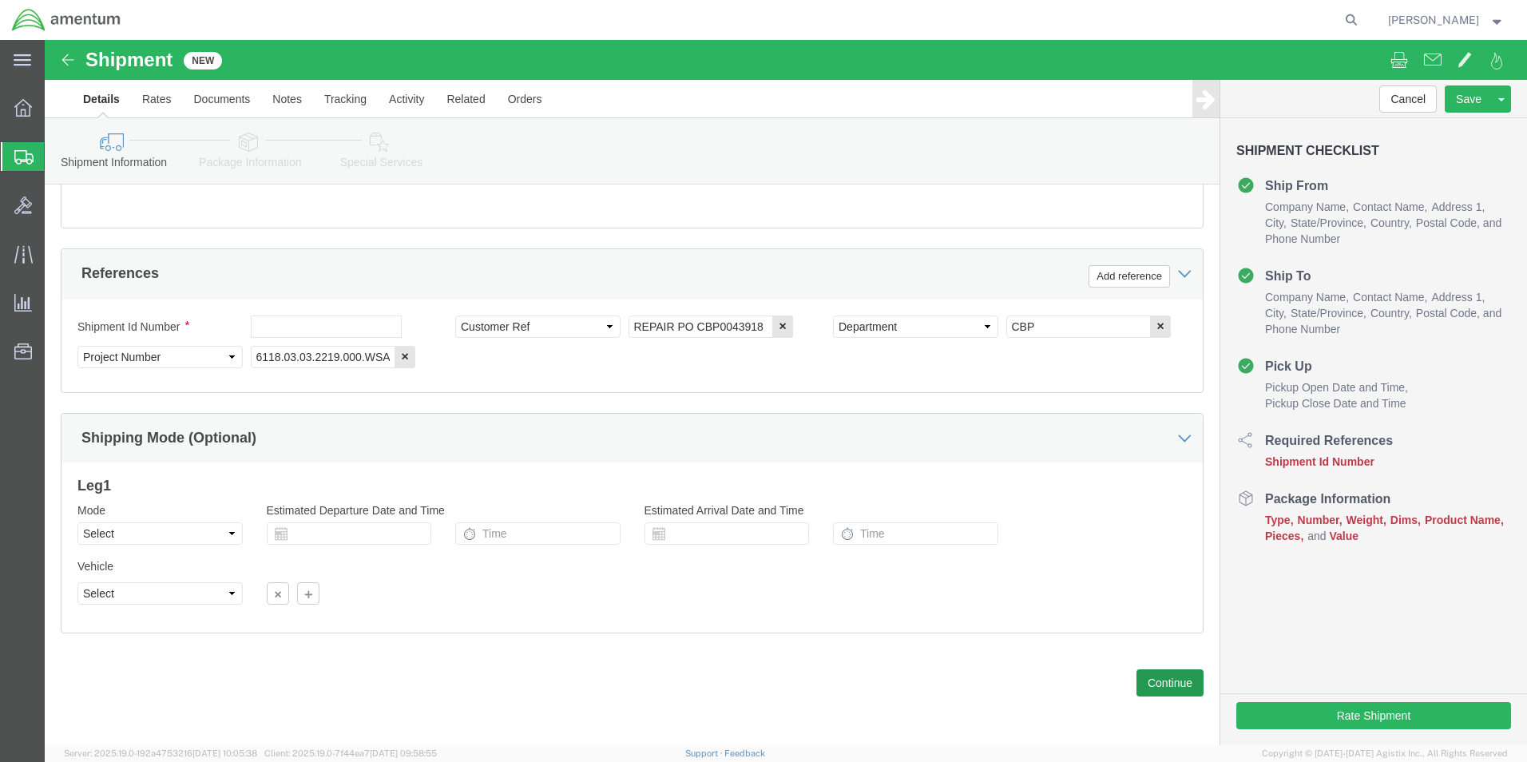
type input "[PERSON_NAME][EMAIL_ADDRESS][PERSON_NAME][DOMAIN_NAME]"
click button "Continue"
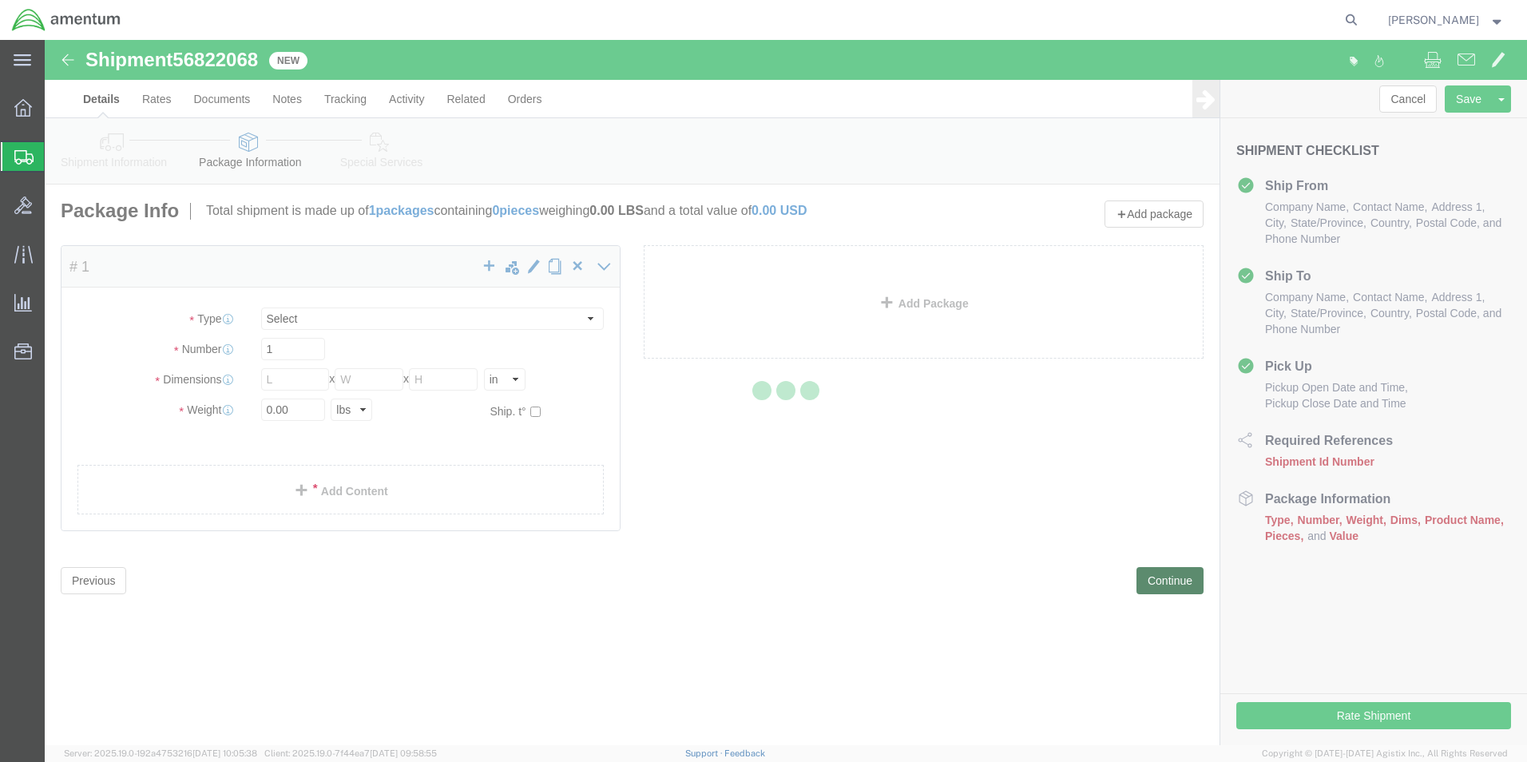
select select "CBOX"
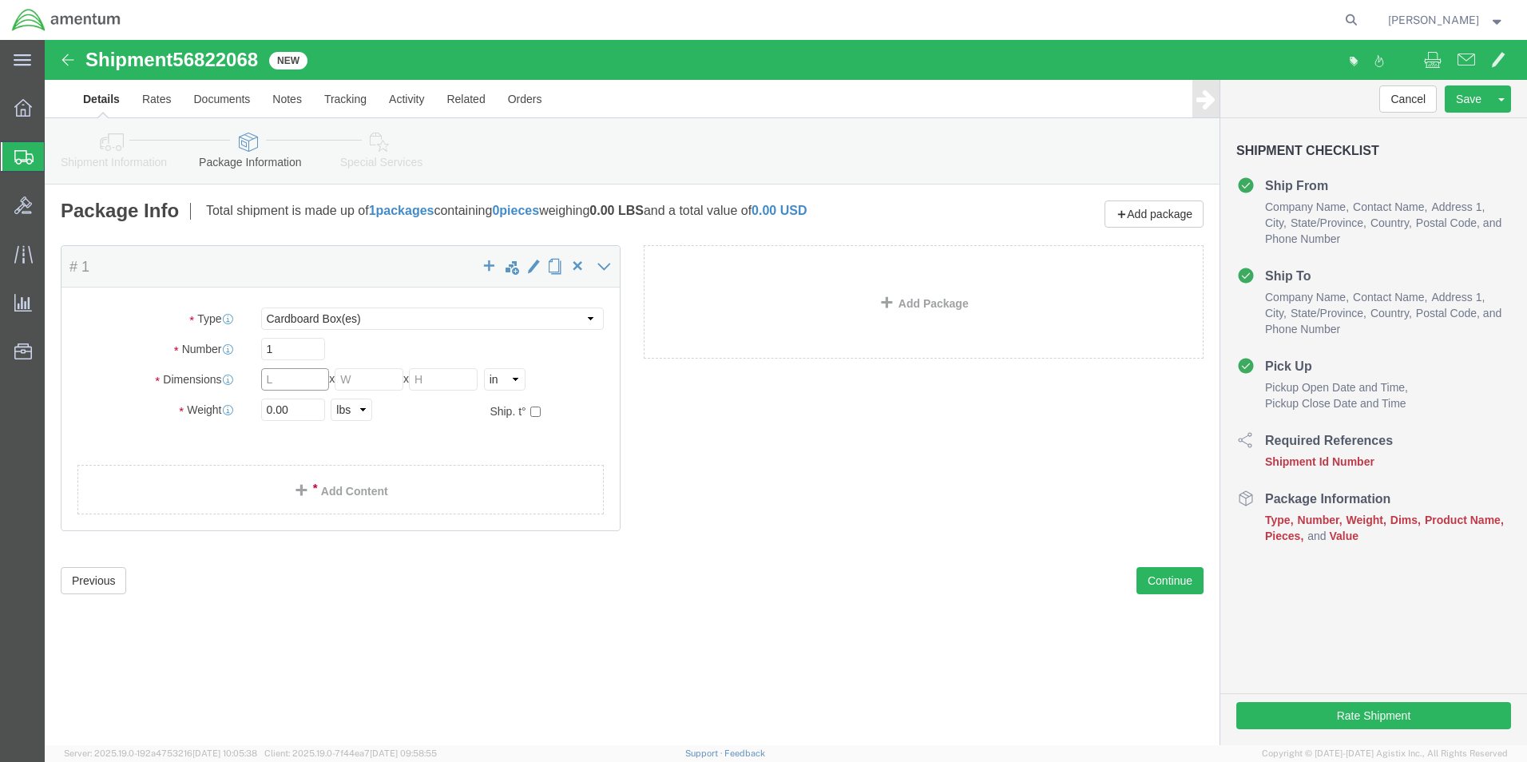
click input "text"
type input "31"
type input "19"
type input "16"
type input "75.00"
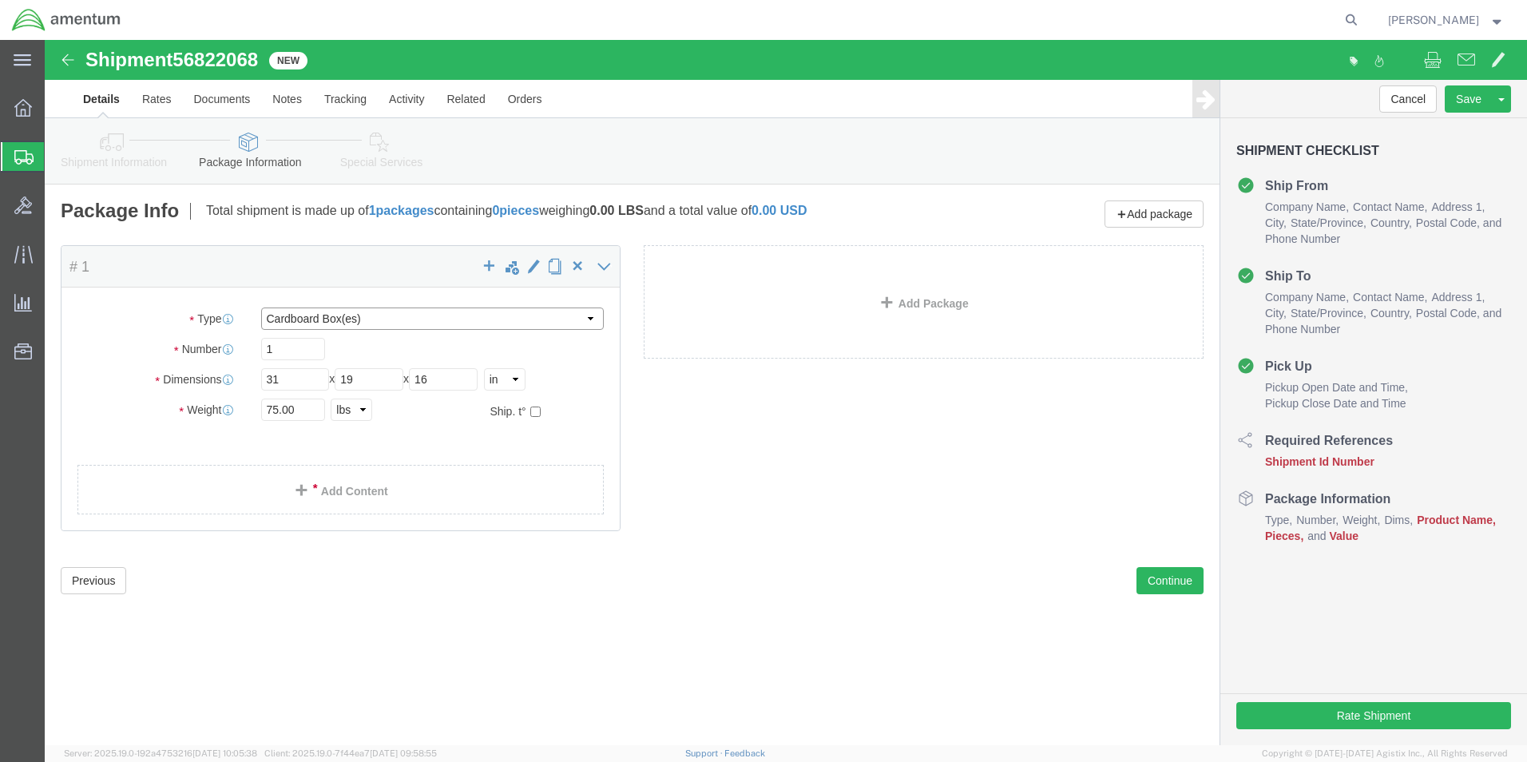
drag, startPoint x: 546, startPoint y: 277, endPoint x: 513, endPoint y: 285, distance: 34.5
click select "Select BCK Boxes Bale(s) Basket(s) Bolt(s) Bottle(s) Buckets Bulk Bundle(s) Can…"
select select "CRAT"
click select "Select BCK Boxes Bale(s) Basket(s) Bolt(s) Bottle(s) Buckets Bulk Bundle(s) Can…"
click link "Add Content"
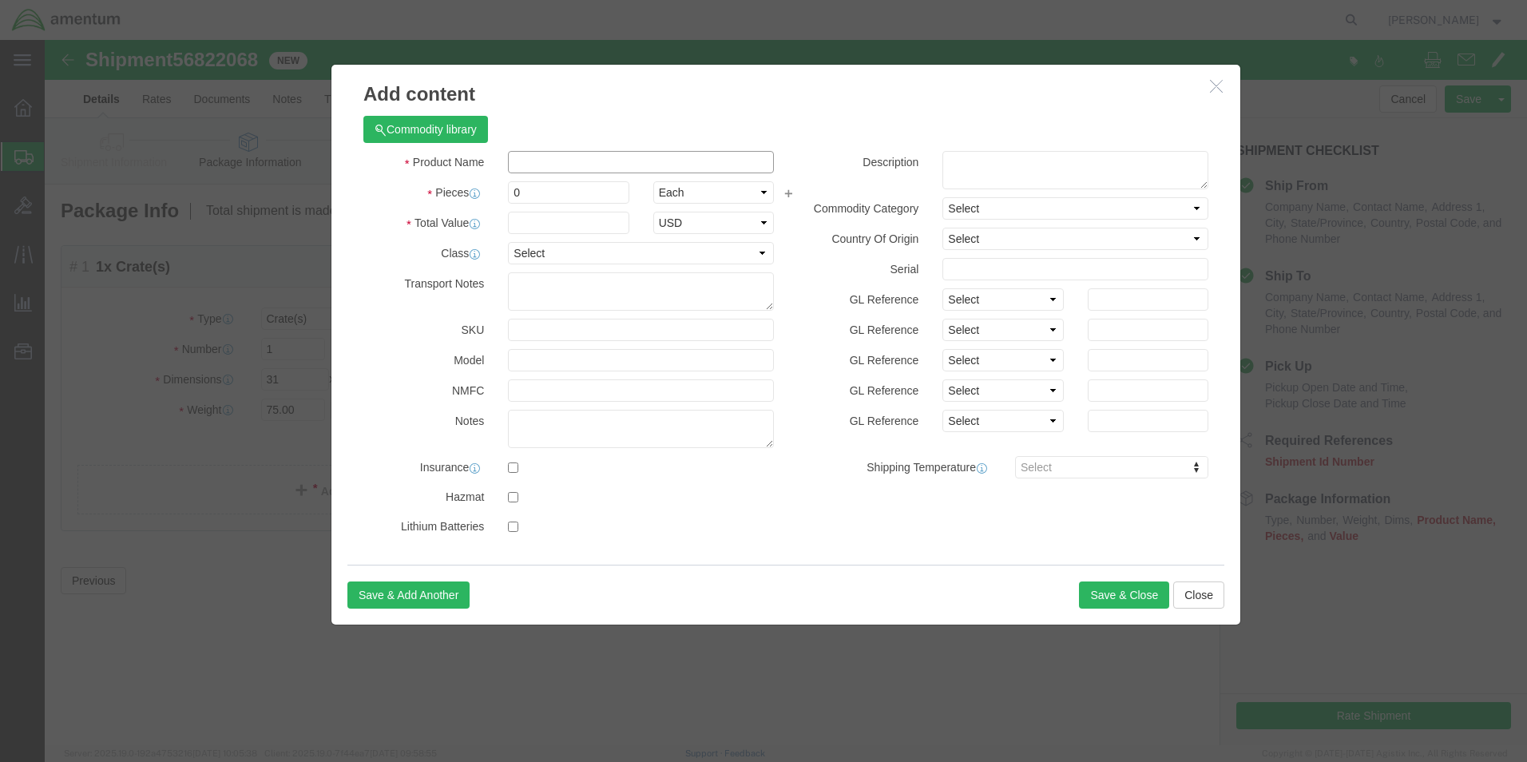
click input "text"
type input "350A33-0200-07"
drag, startPoint x: 513, startPoint y: 149, endPoint x: 449, endPoint y: 161, distance: 65.0
click div "Pieces 0 Select Bag Barrels 100Board Feet Bottle Box Blister Pack Carats Can Ca…"
type input "1"
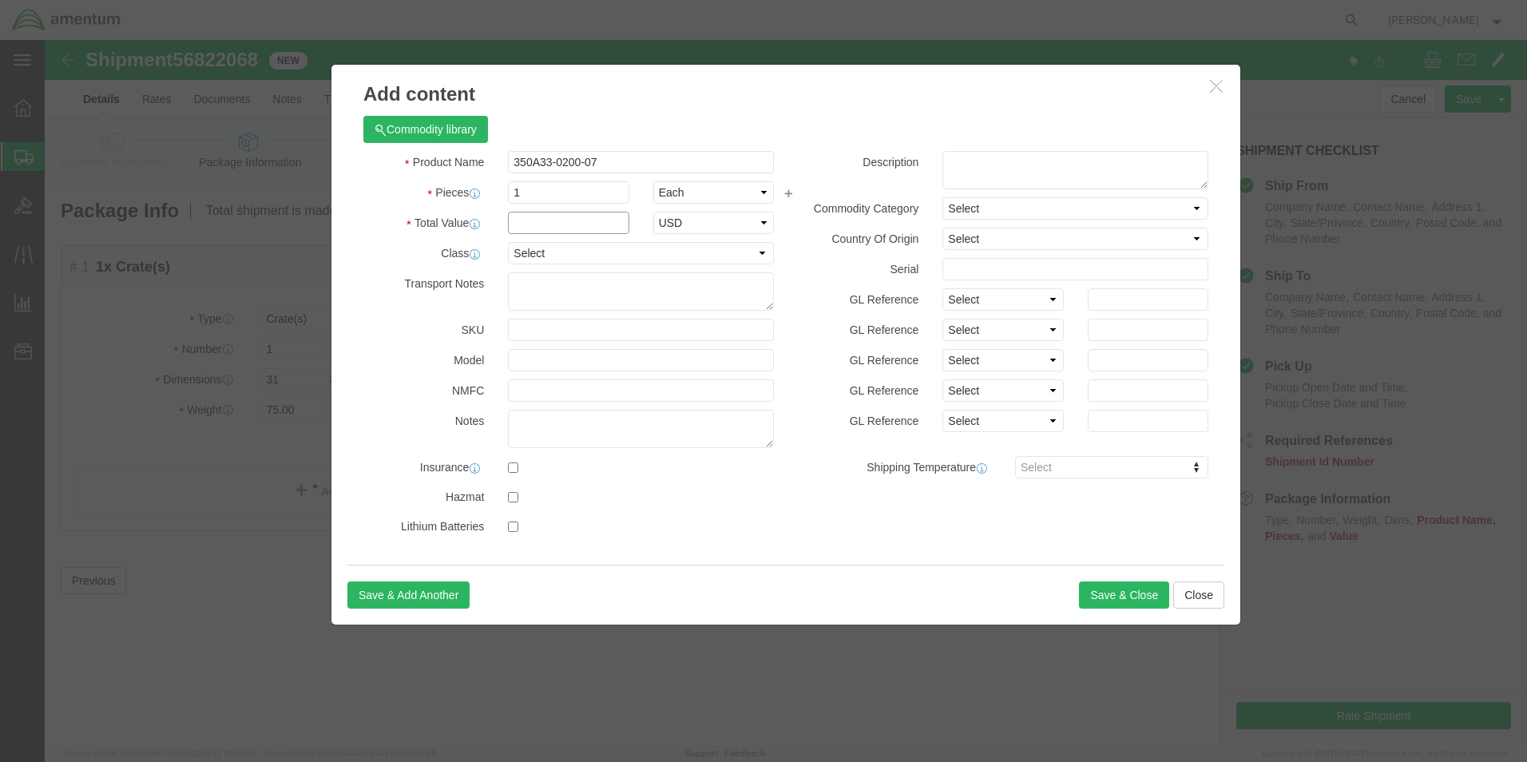
click input "text"
type input "100.00"
select select "USD"
click button "Save & Close"
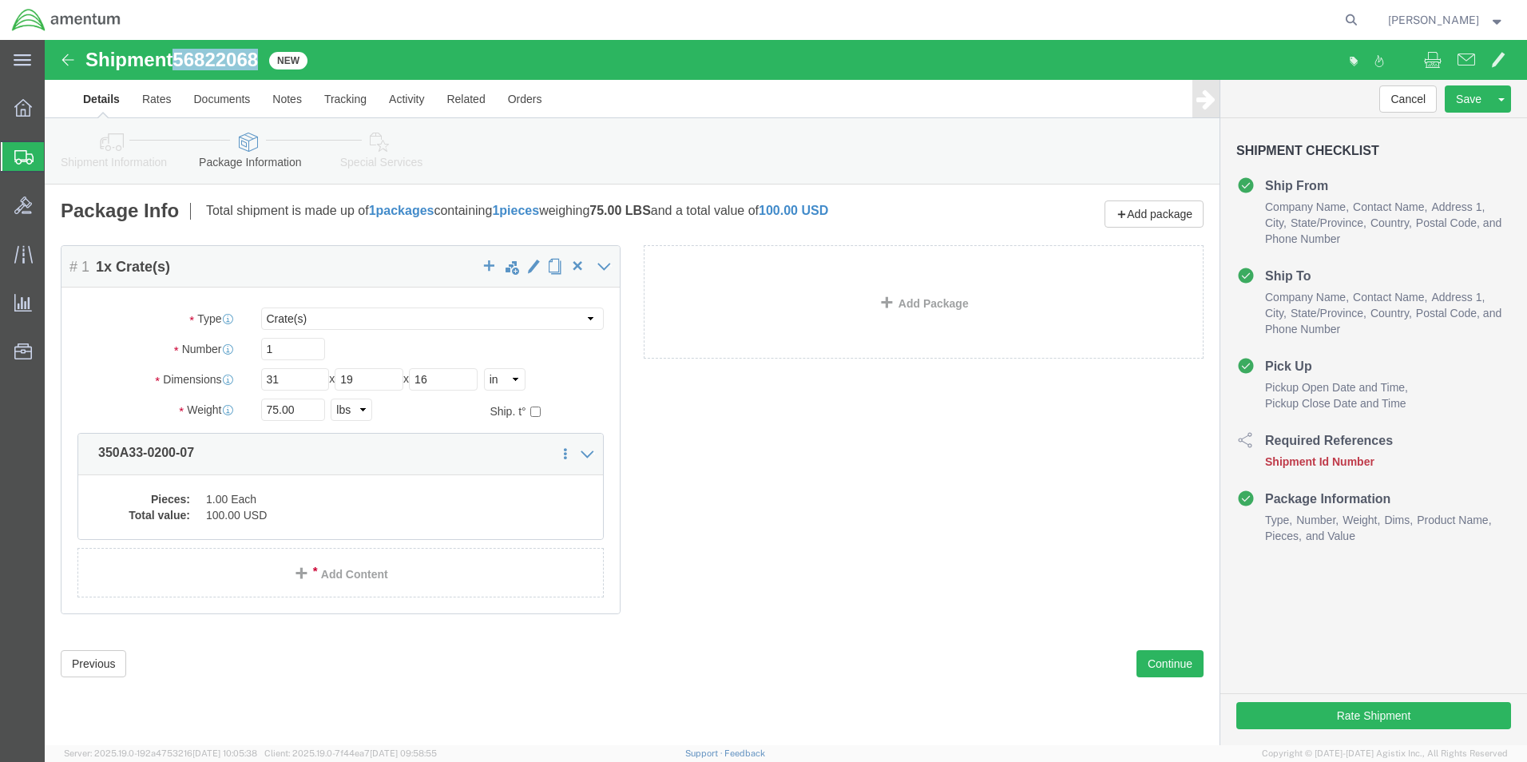
drag, startPoint x: 133, startPoint y: 18, endPoint x: 220, endPoint y: 14, distance: 86.3
click div "Shipment 56822068 New"
copy span "56822068"
click icon
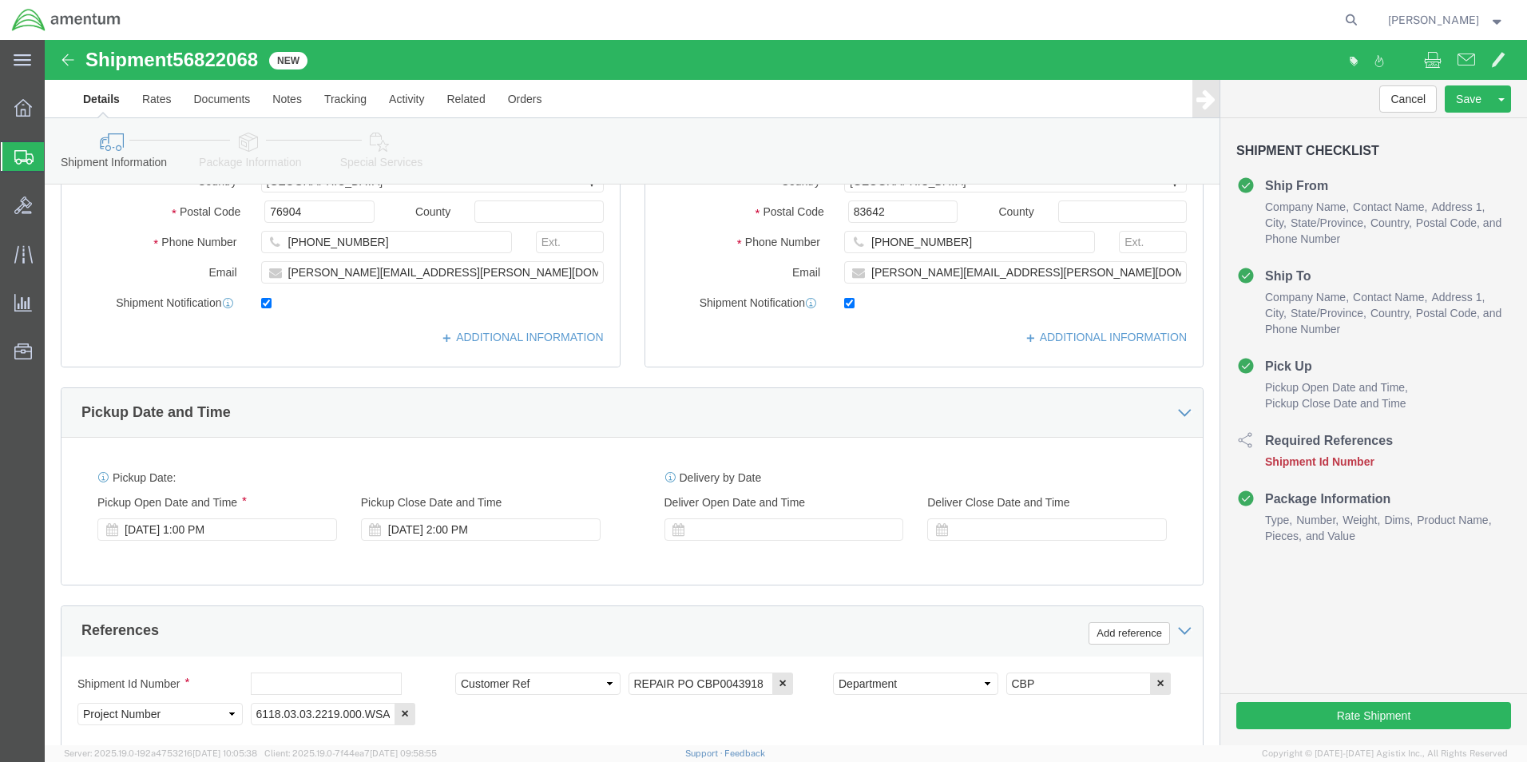
scroll to position [399, 0]
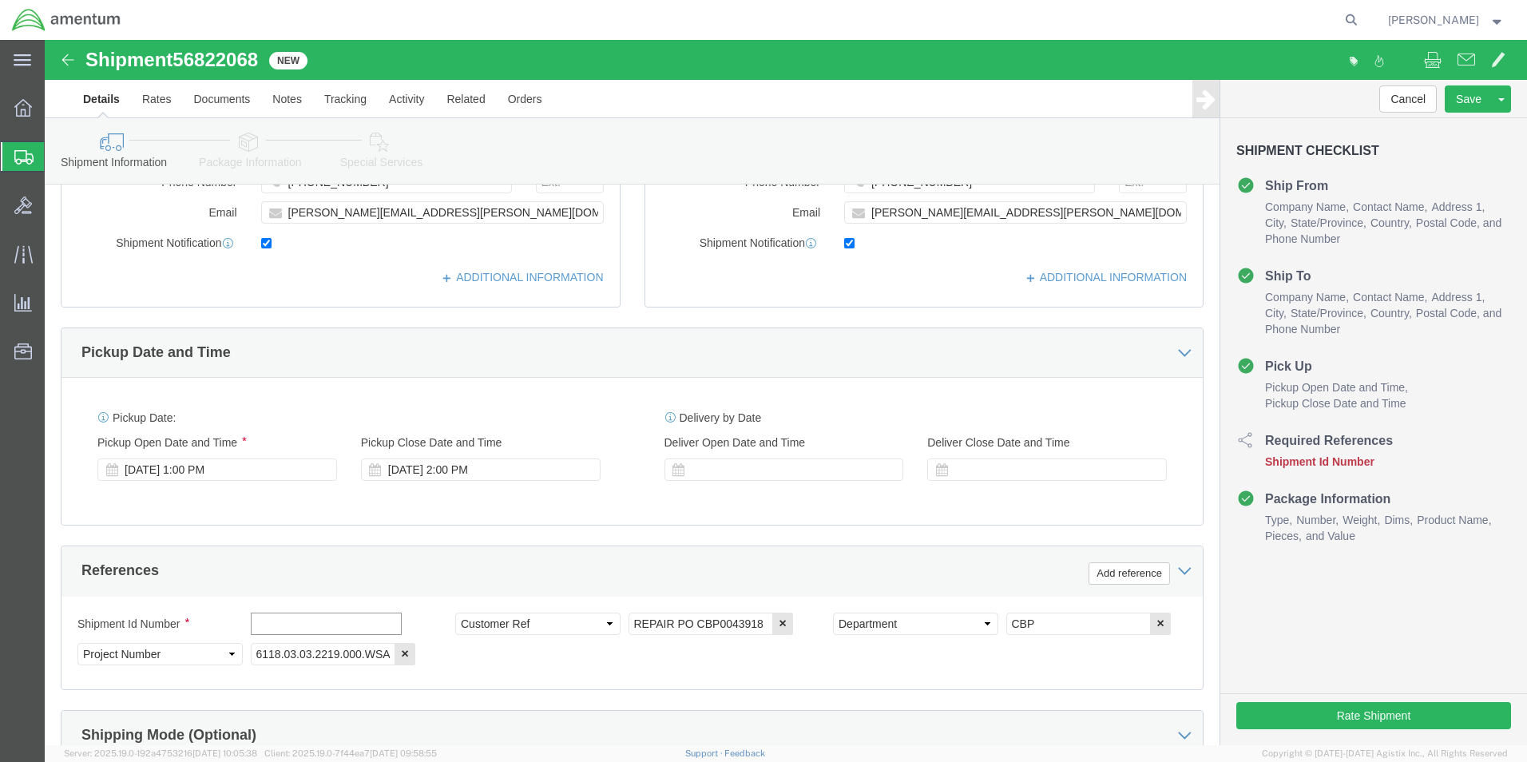
click input "text"
paste input "56822068"
type input "56822068"
click icon
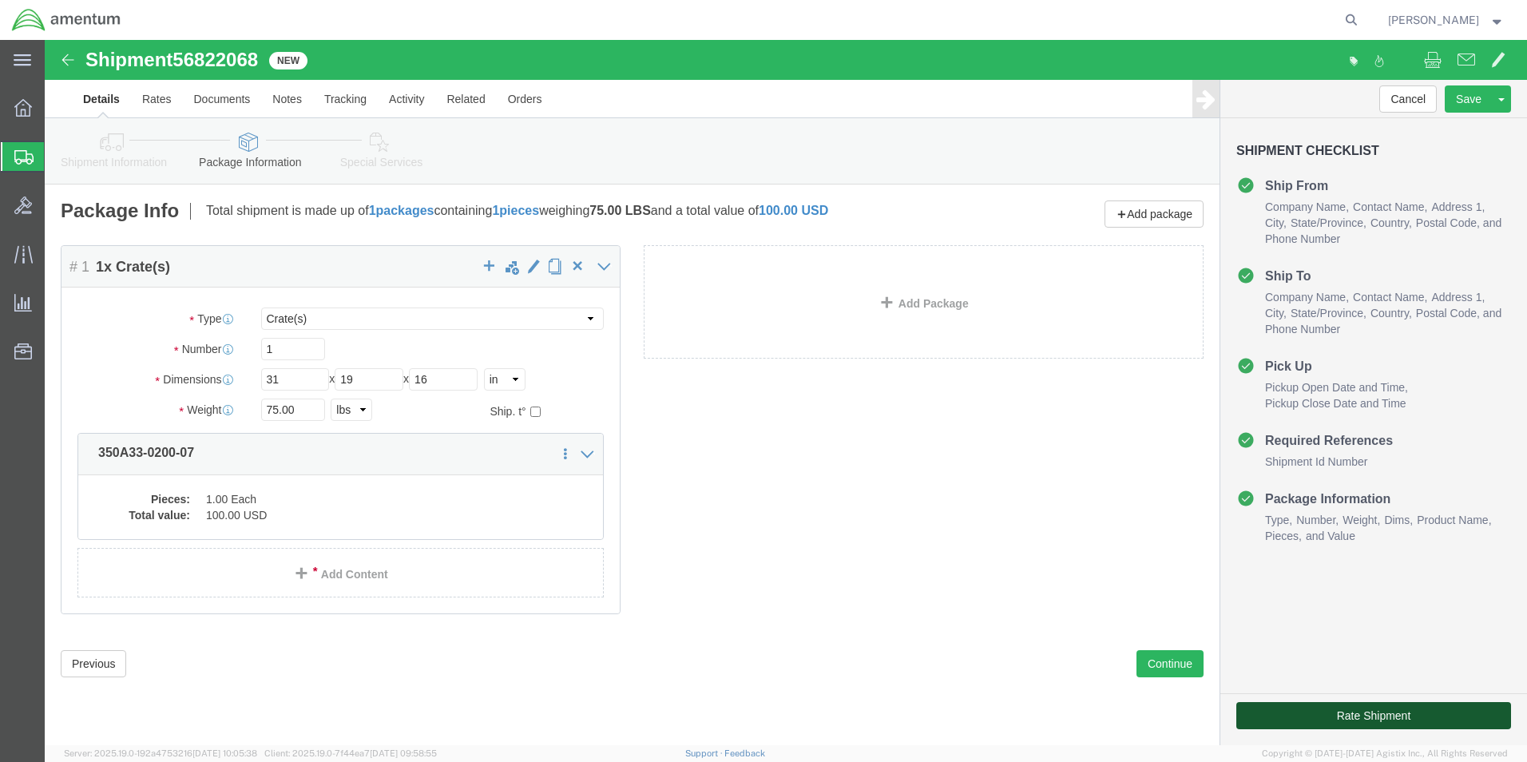
click button "Rate Shipment"
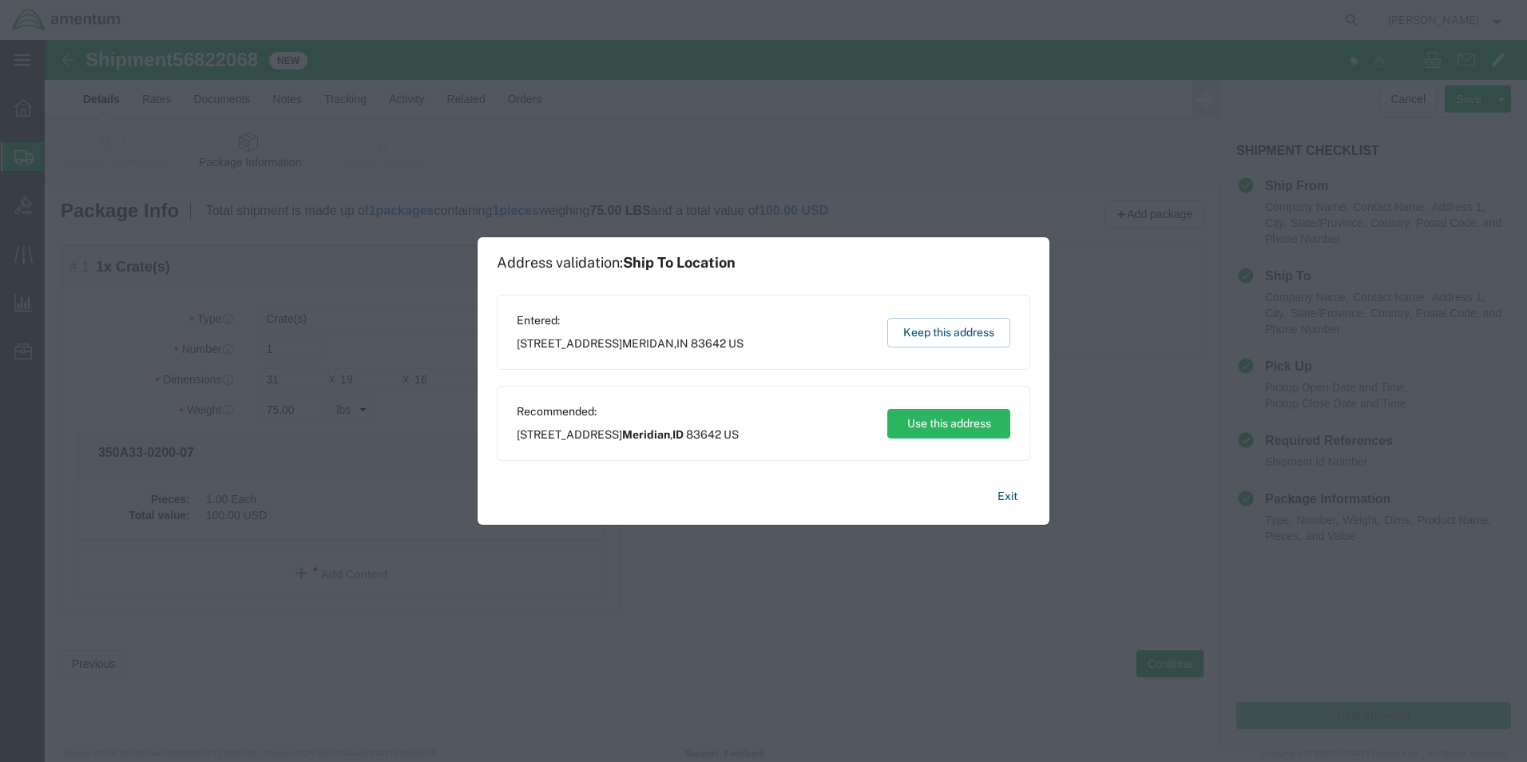
click at [718, 437] on span "[STREET_ADDRESS]" at bounding box center [628, 435] width 222 height 17
click at [980, 419] on button "Use this address" at bounding box center [949, 424] width 123 height 30
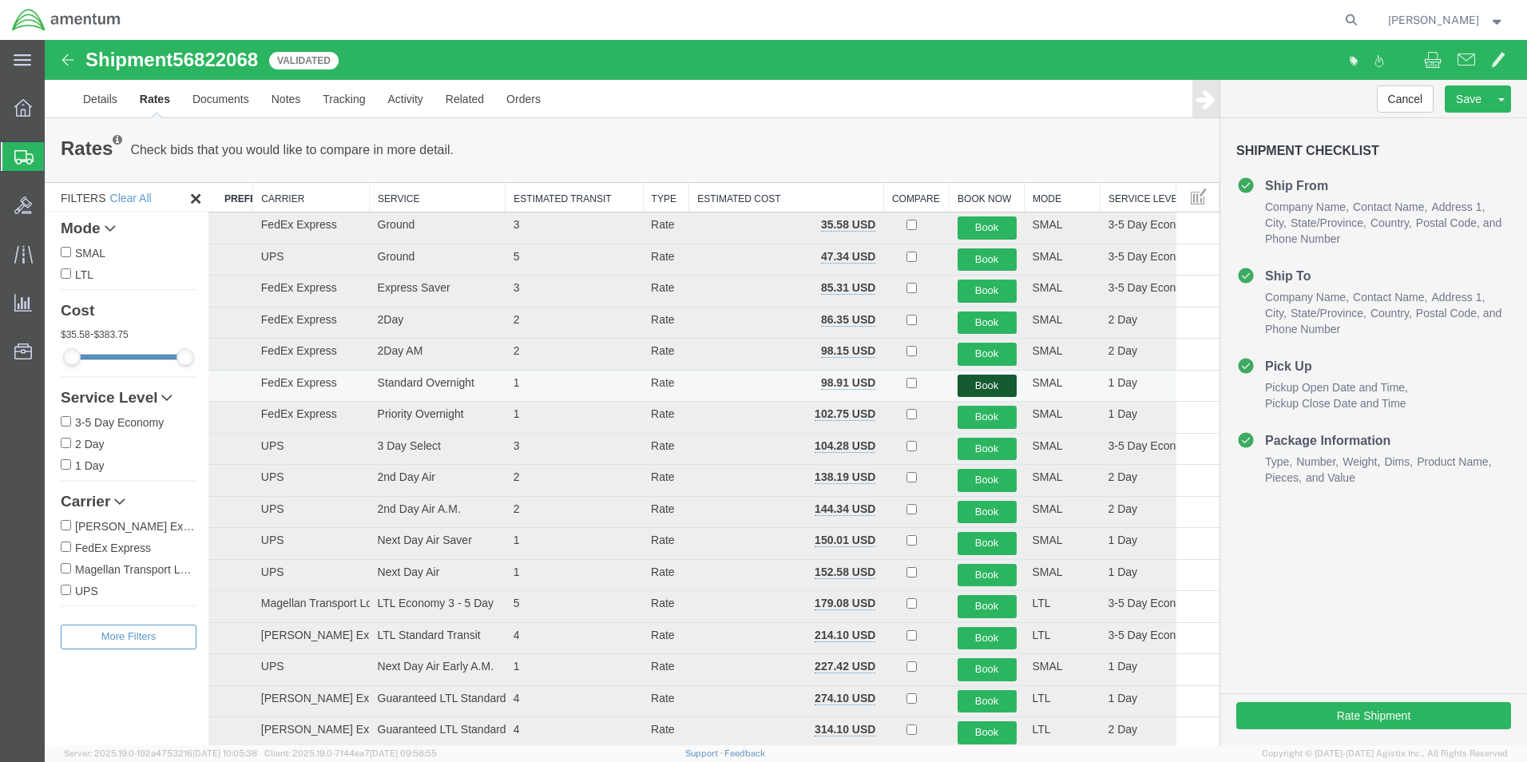
click at [983, 382] on button "Book" at bounding box center [987, 386] width 59 height 23
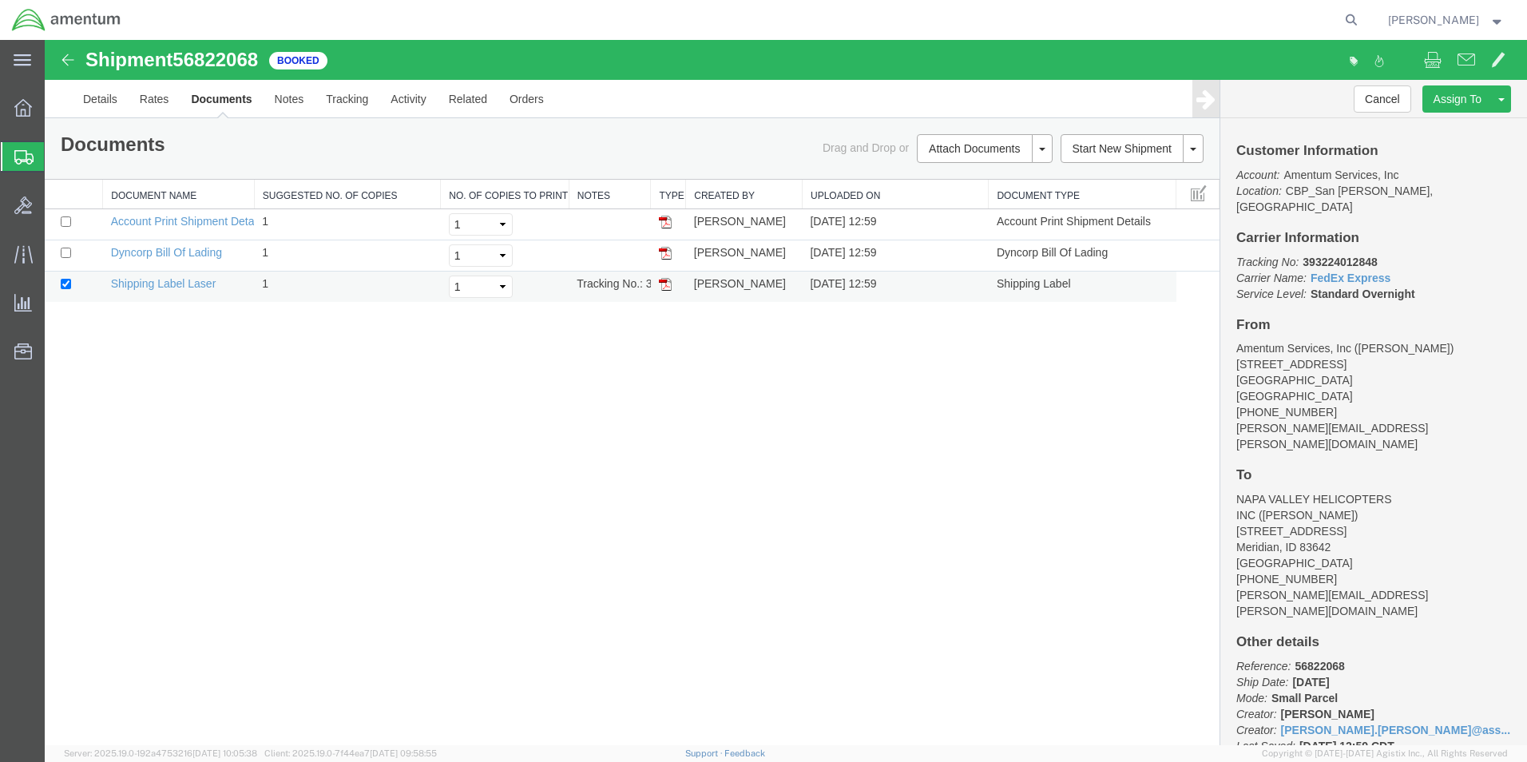
click at [665, 282] on img at bounding box center [665, 284] width 13 height 13
click at [664, 255] on img at bounding box center [665, 253] width 13 height 13
